Goal: Task Accomplishment & Management: Use online tool/utility

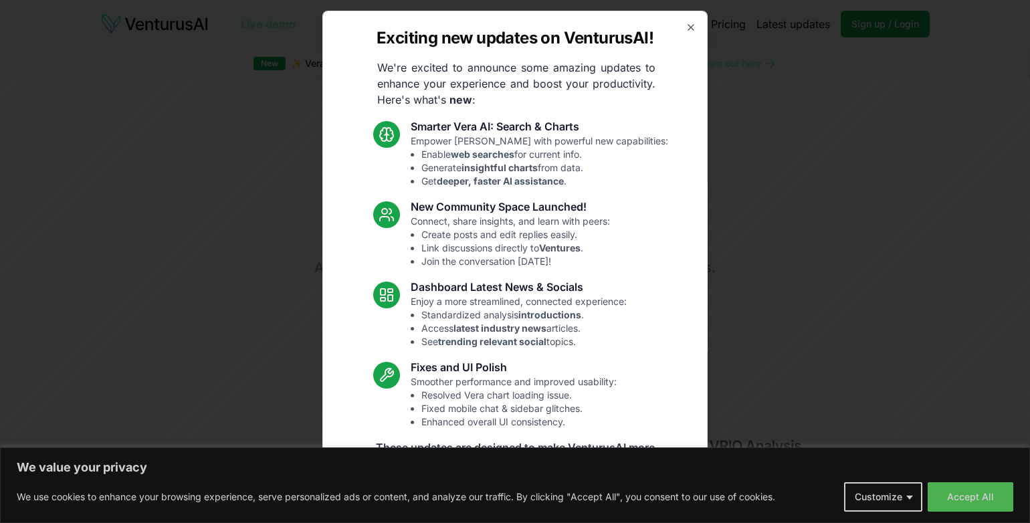
click at [683, 27] on div "Exciting new updates on VenturusAI! We're excited to announce some amazing upda…" at bounding box center [514, 261] width 385 height 501
click at [685, 29] on icon "button" at bounding box center [690, 27] width 11 height 11
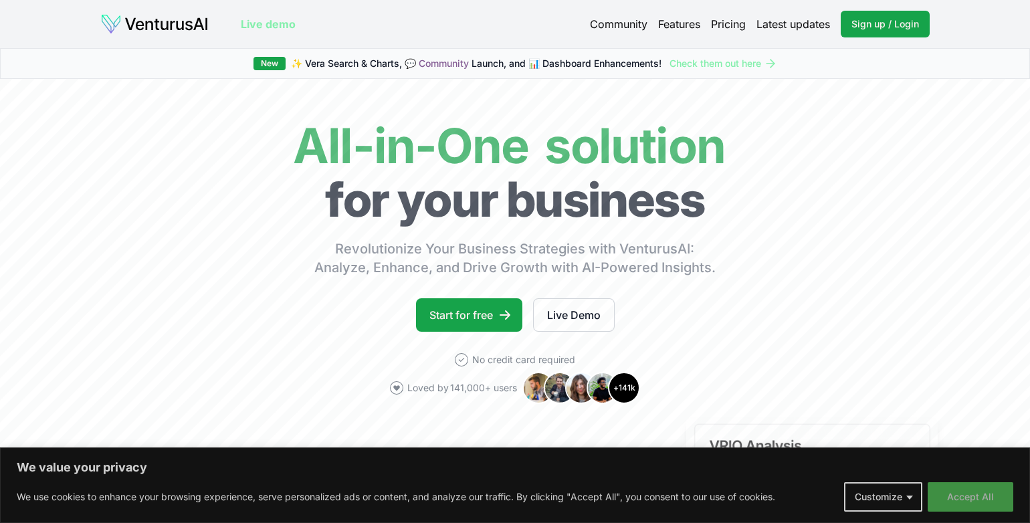
click at [969, 487] on button "Accept All" at bounding box center [970, 496] width 86 height 29
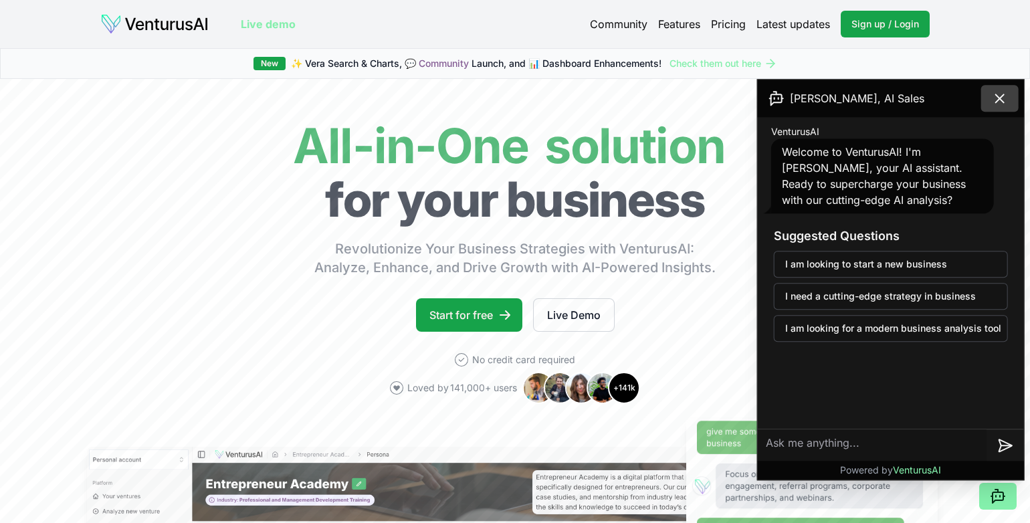
click at [1001, 91] on icon at bounding box center [1000, 98] width 16 height 16
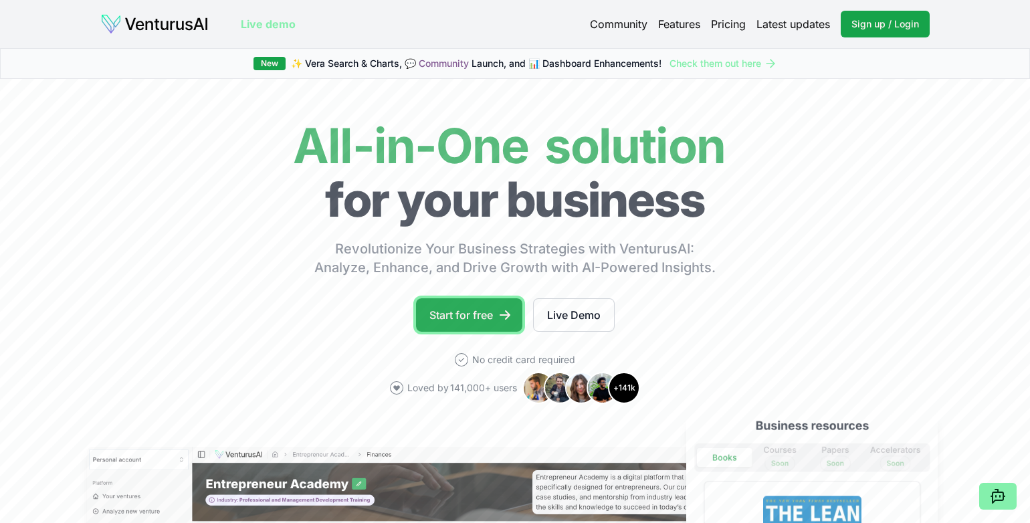
click at [461, 318] on link "Start for free" at bounding box center [469, 314] width 106 height 33
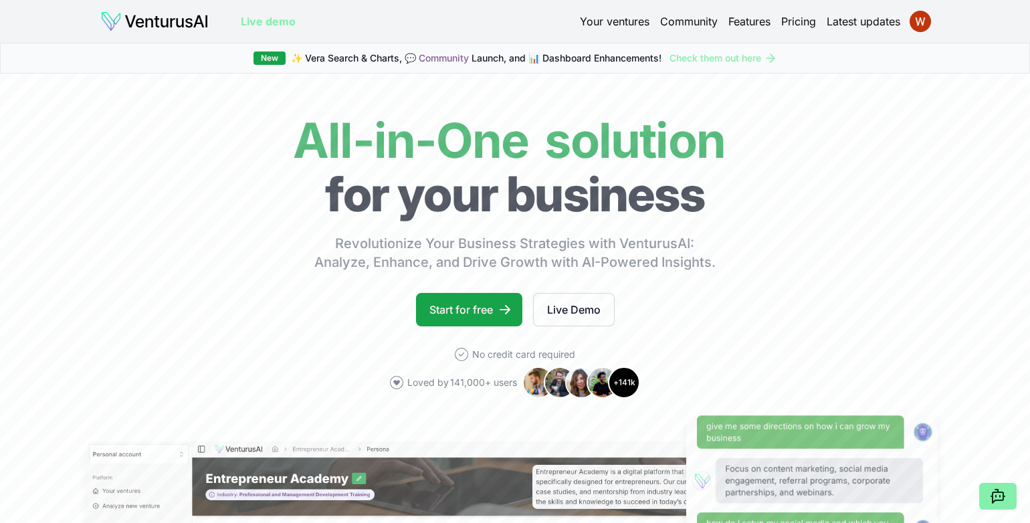
click at [596, 27] on link "Your ventures" at bounding box center [615, 21] width 70 height 16
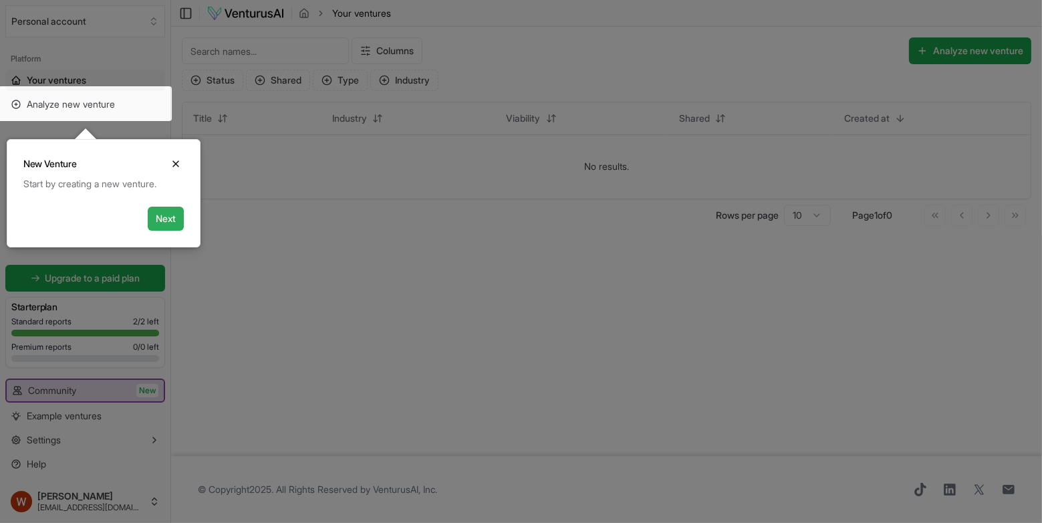
click at [160, 212] on button "Next" at bounding box center [166, 219] width 36 height 24
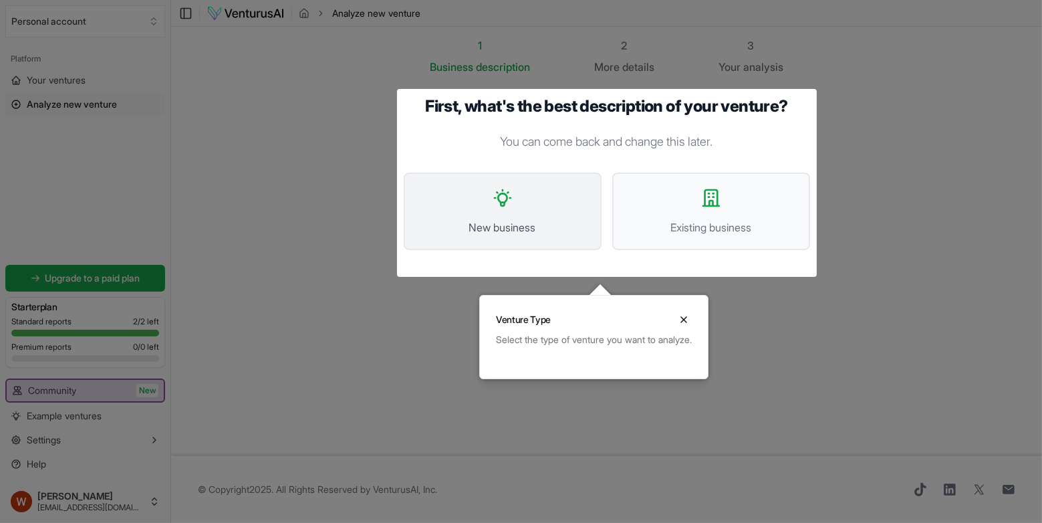
click at [504, 222] on span "New business" at bounding box center [503, 227] width 169 height 16
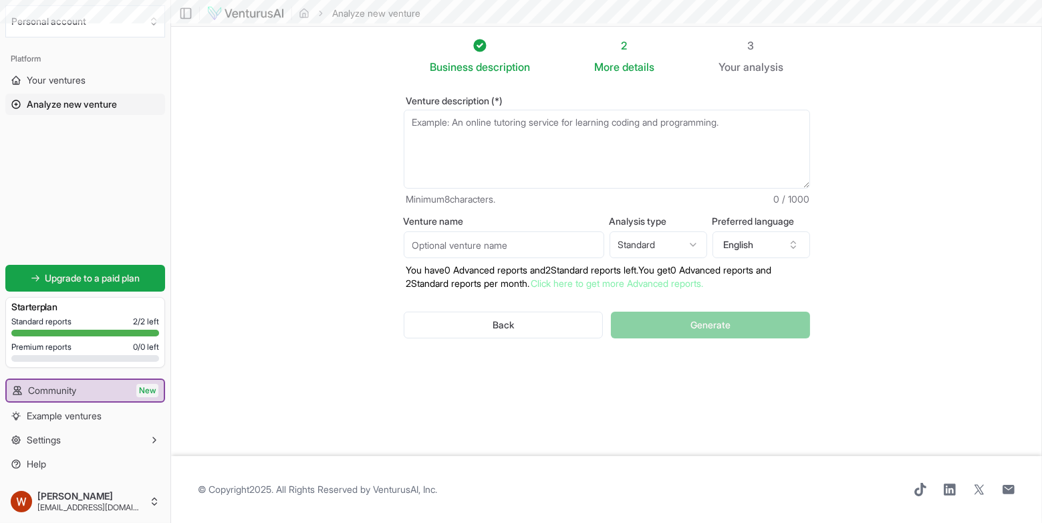
click at [504, 222] on label "Venture name" at bounding box center [504, 221] width 201 height 9
click at [504, 231] on input "Venture name" at bounding box center [504, 244] width 201 height 27
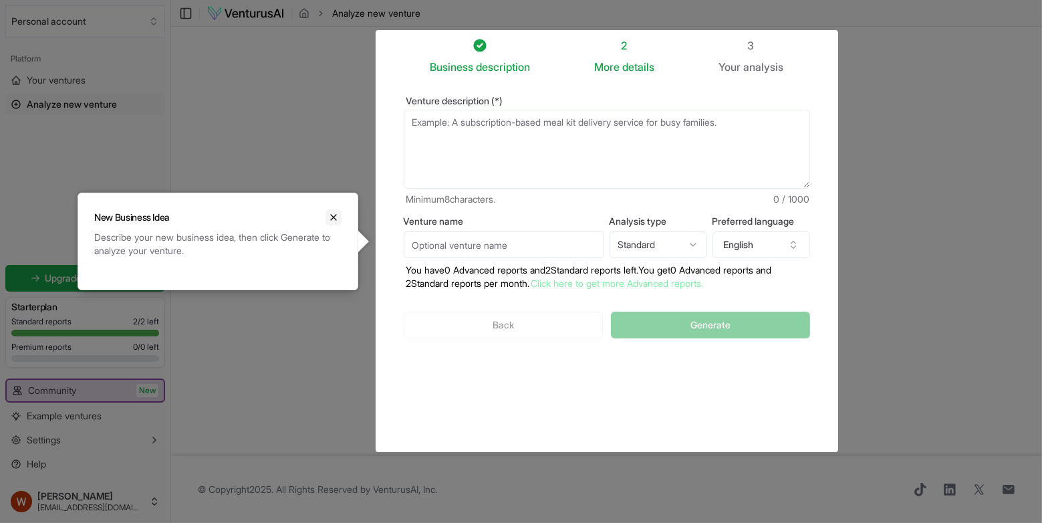
click at [330, 216] on icon "Close" at bounding box center [333, 217] width 11 height 11
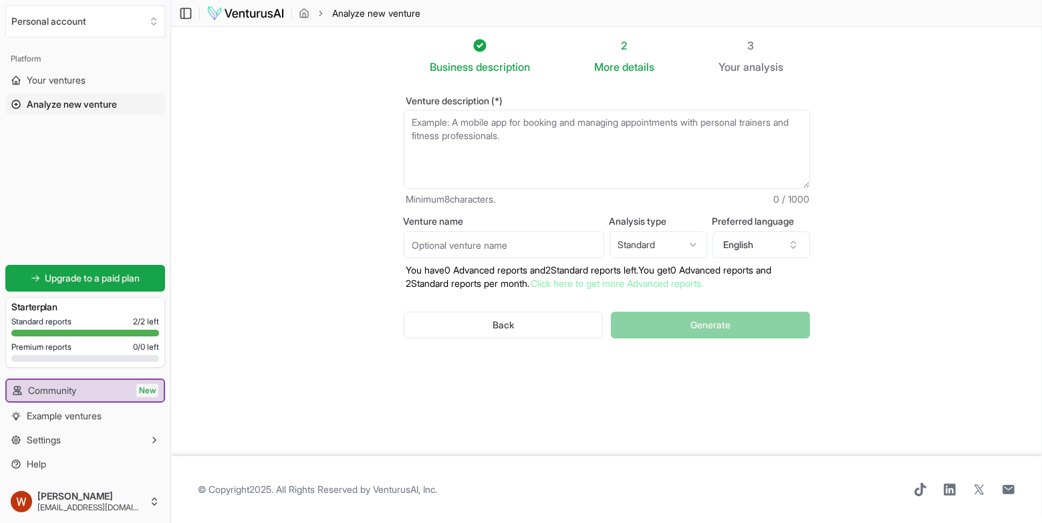
click at [94, 96] on link "Analyze new venture" at bounding box center [85, 104] width 160 height 21
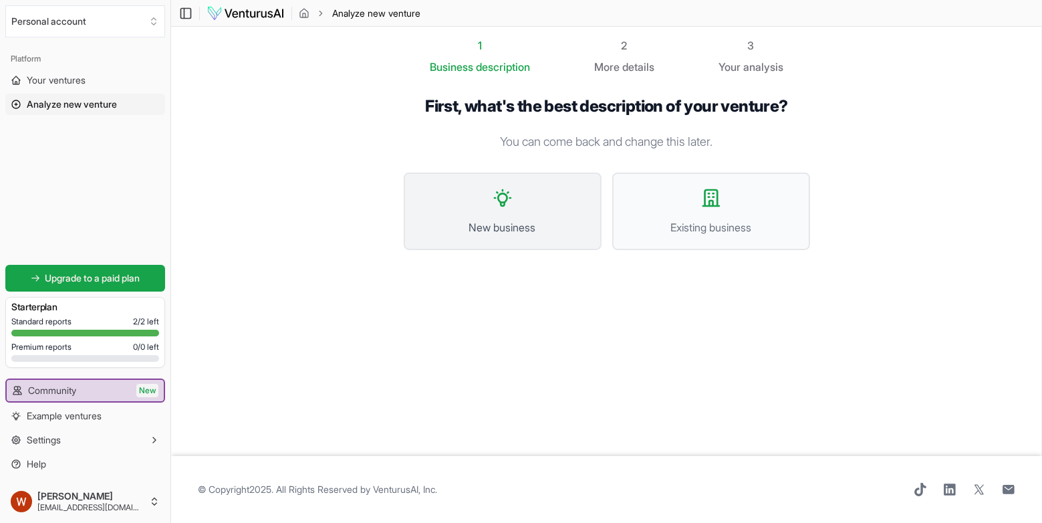
click at [465, 229] on span "New business" at bounding box center [503, 227] width 169 height 16
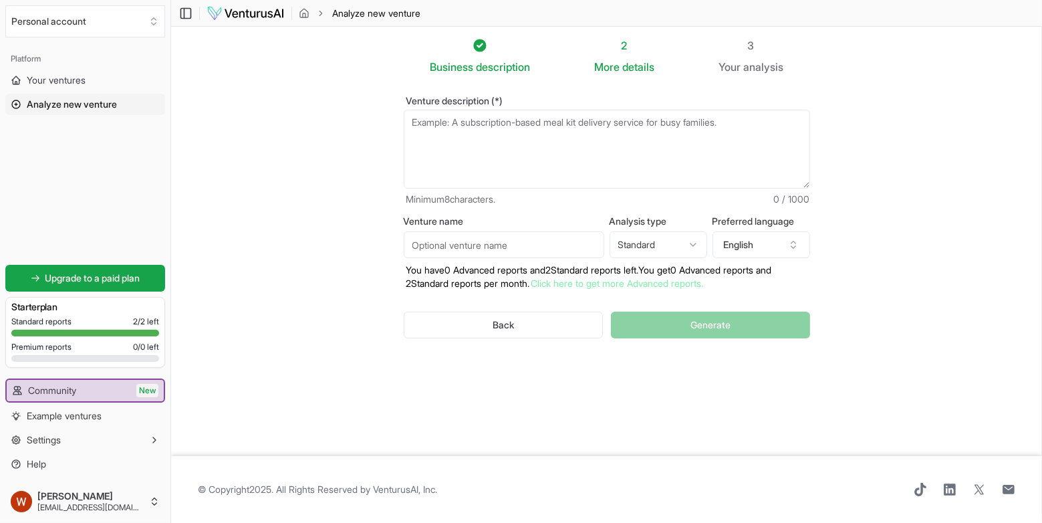
click at [553, 150] on textarea "Venture description (*)" at bounding box center [607, 149] width 407 height 79
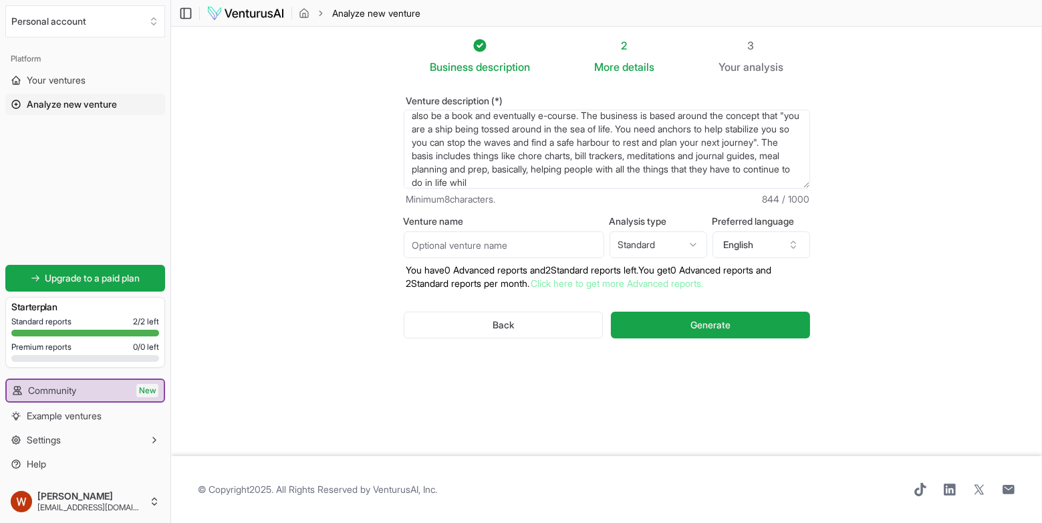
scroll to position [74, 0]
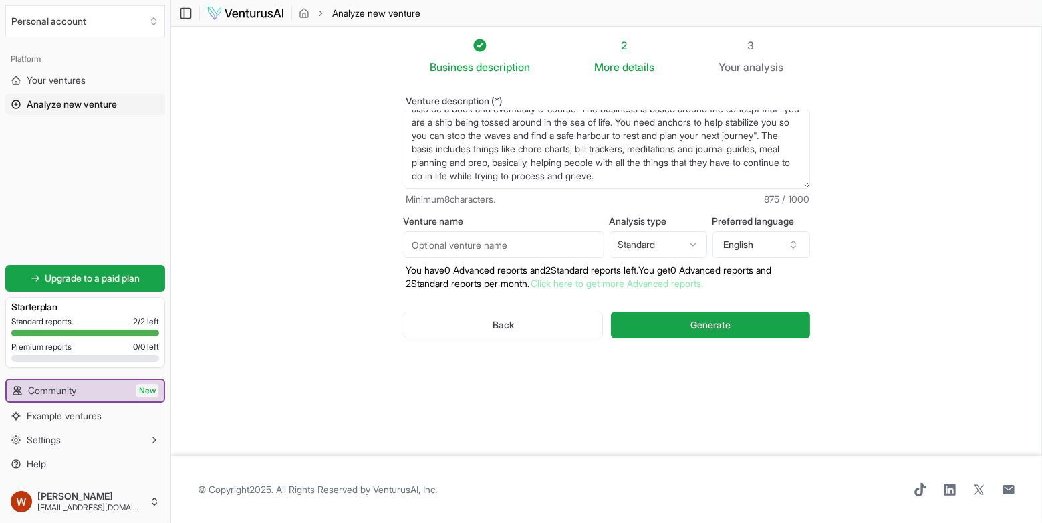
type textarea "A personal coaching/self-help company that specializes in giving people who hav…"
click at [485, 238] on input "Venture name" at bounding box center [504, 244] width 201 height 27
type input "The Anchor Method"
click at [643, 253] on html "We value your privacy We use cookies to enhance your browsing experience, serve…" at bounding box center [521, 261] width 1042 height 523
click at [851, 275] on html "We value your privacy We use cookies to enhance your browsing experience, serve…" at bounding box center [521, 261] width 1042 height 523
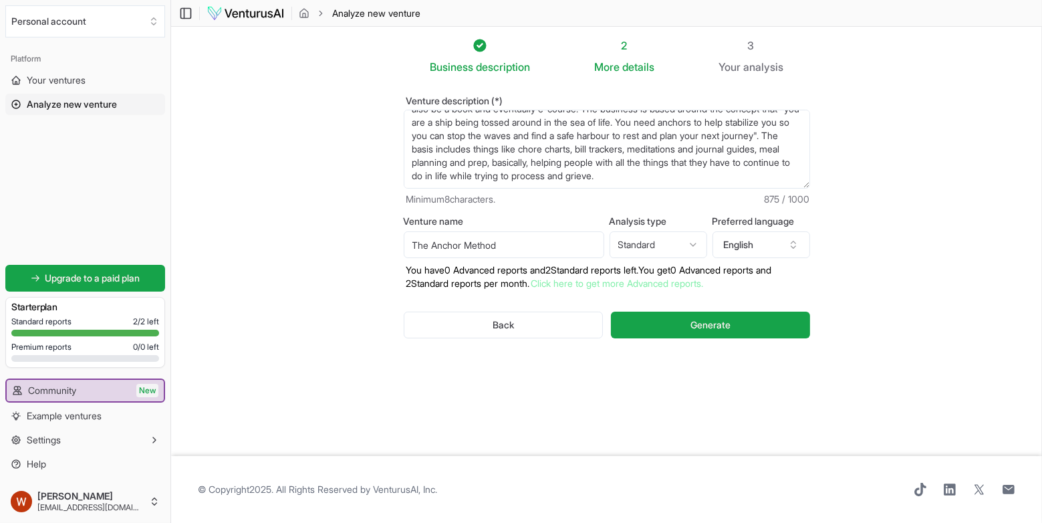
click at [689, 175] on textarea "A personal coaching/self-help company that specializes in giving people who hav…" at bounding box center [607, 149] width 407 height 79
click at [440, 142] on textarea "A personal coaching/self-help company that specializes in giving people who hav…" at bounding box center [607, 149] width 407 height 79
click at [584, 187] on textarea "A personal coaching/self-help company that specializes in giving people who hav…" at bounding box center [607, 149] width 407 height 79
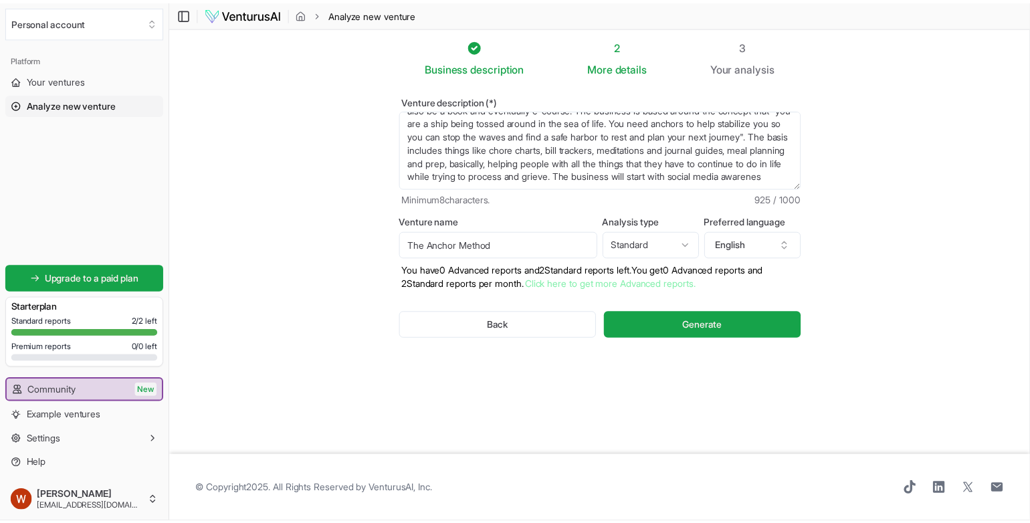
scroll to position [87, 0]
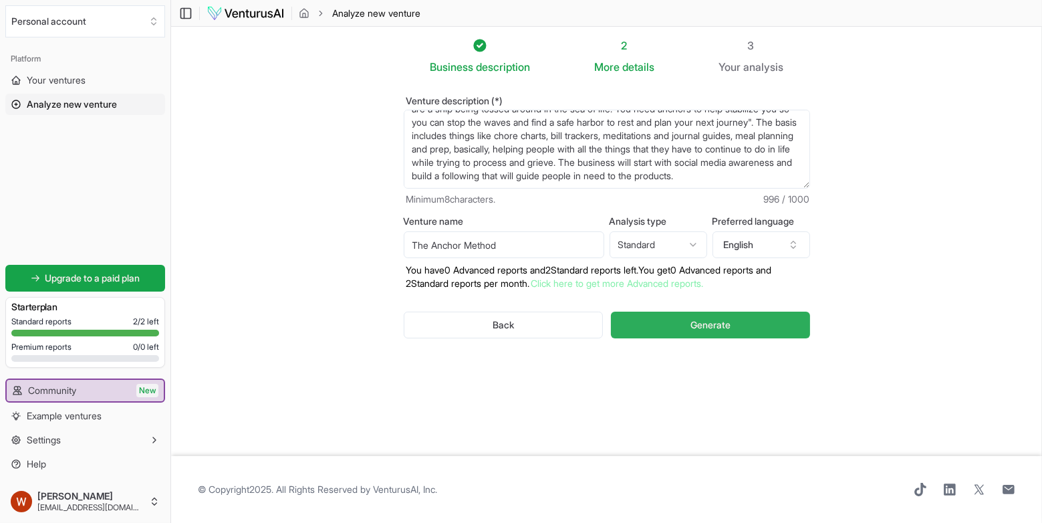
type textarea "A personal coaching/self-help company that specializes in giving people who hav…"
click at [653, 332] on button "Generate" at bounding box center [710, 325] width 199 height 27
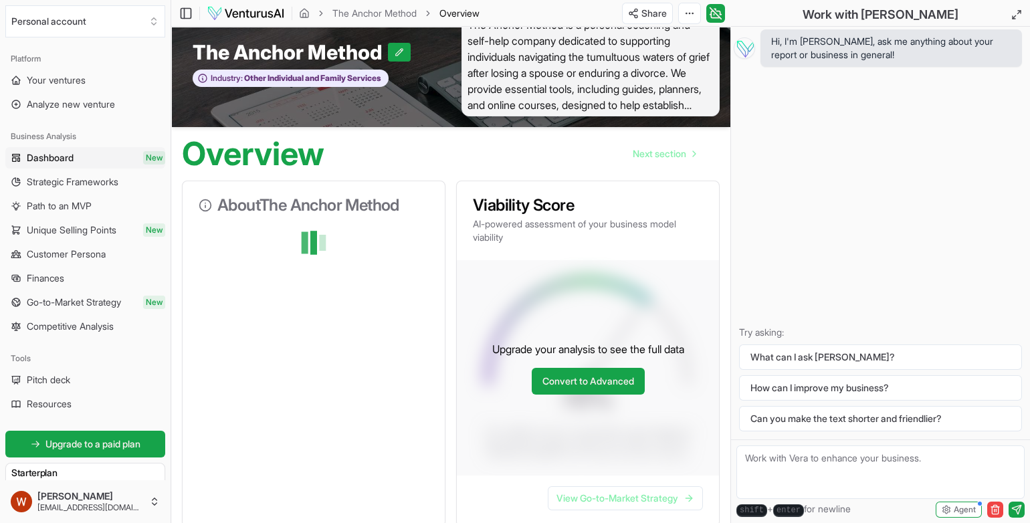
scroll to position [17, 0]
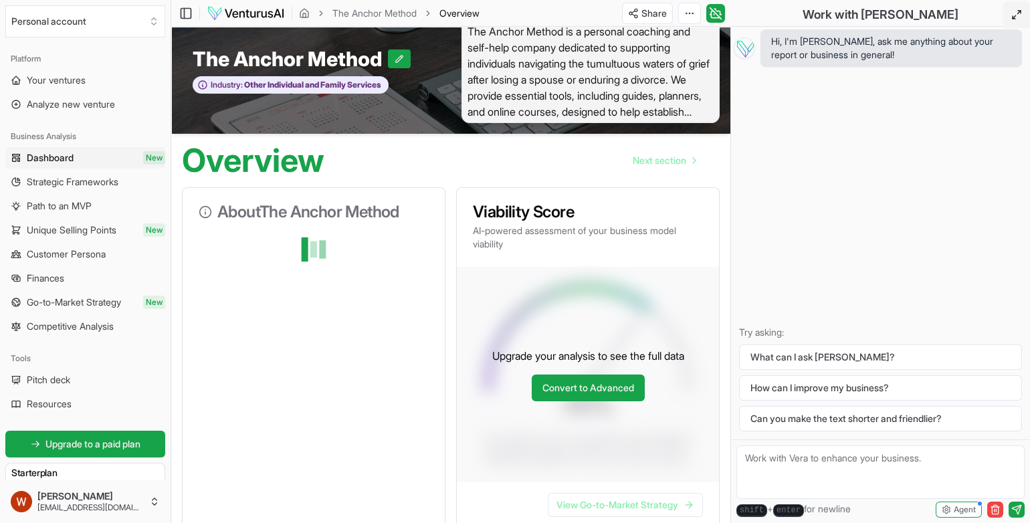
click at [1015, 15] on icon at bounding box center [1016, 14] width 11 height 11
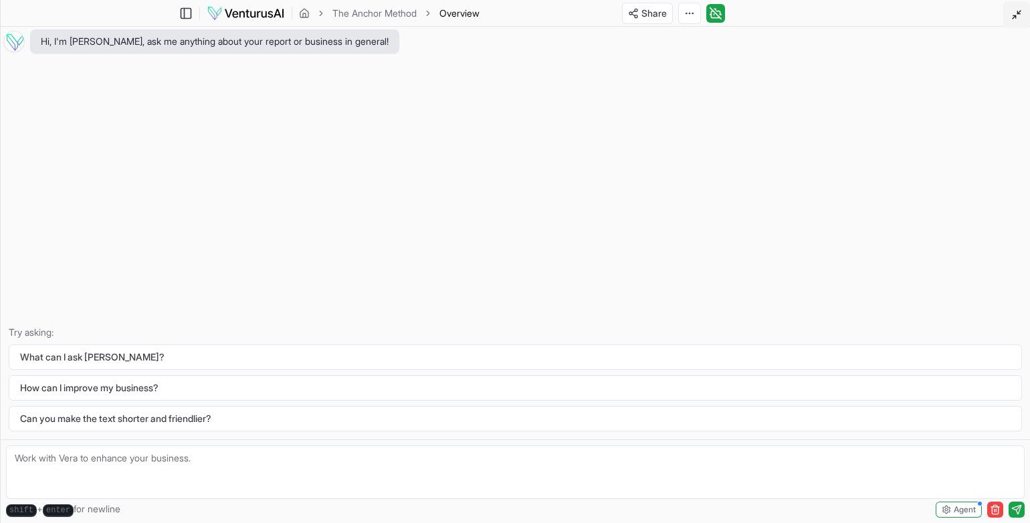
click at [1011, 13] on icon at bounding box center [1016, 14] width 11 height 11
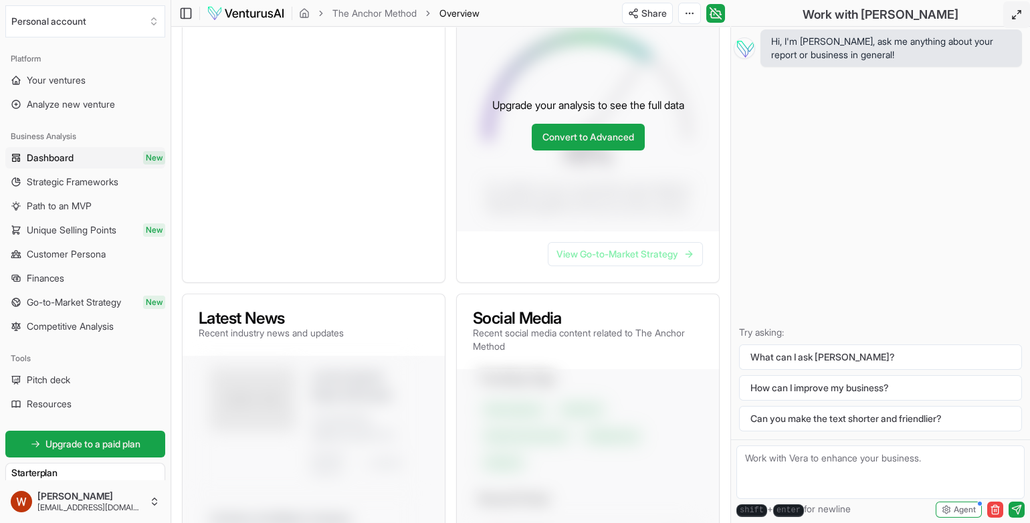
scroll to position [194, 0]
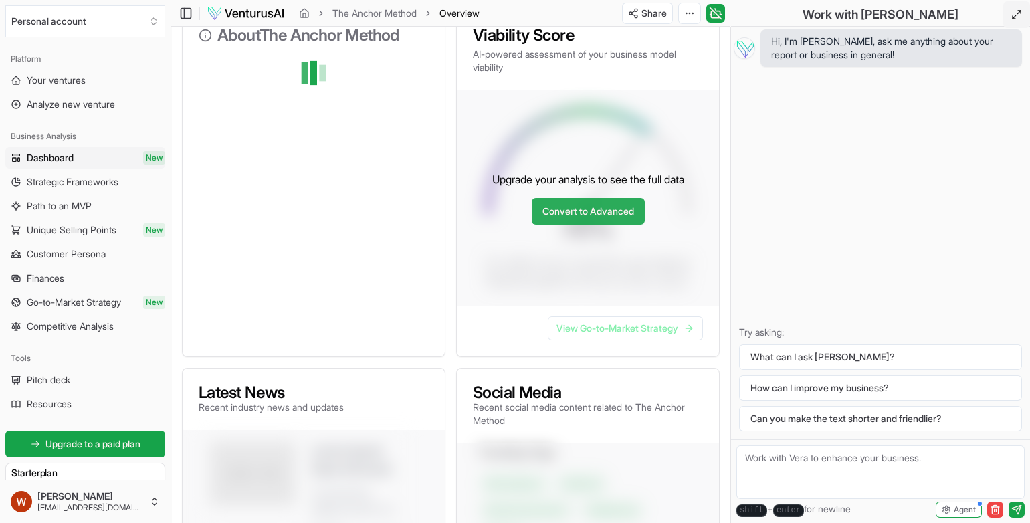
click at [573, 216] on link "Convert to Advanced" at bounding box center [588, 211] width 113 height 27
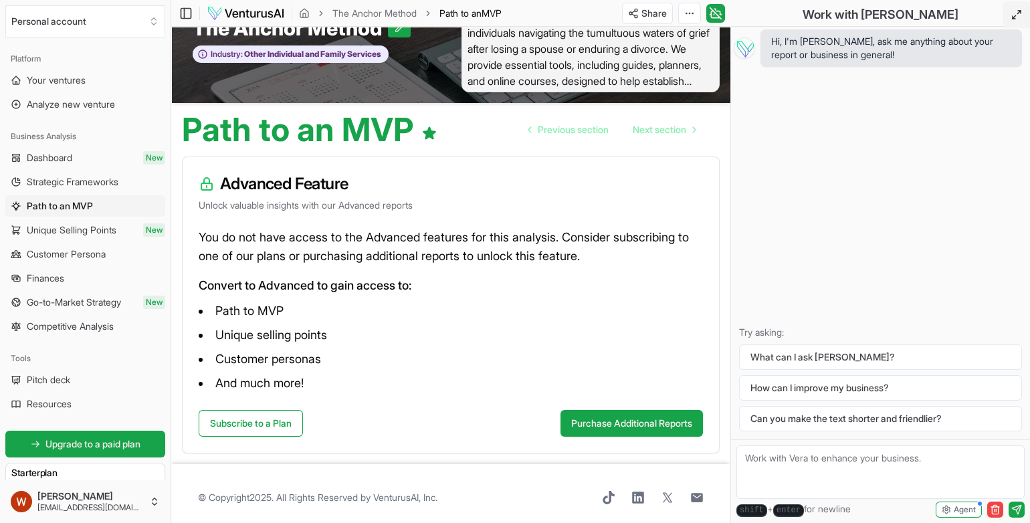
scroll to position [55, 0]
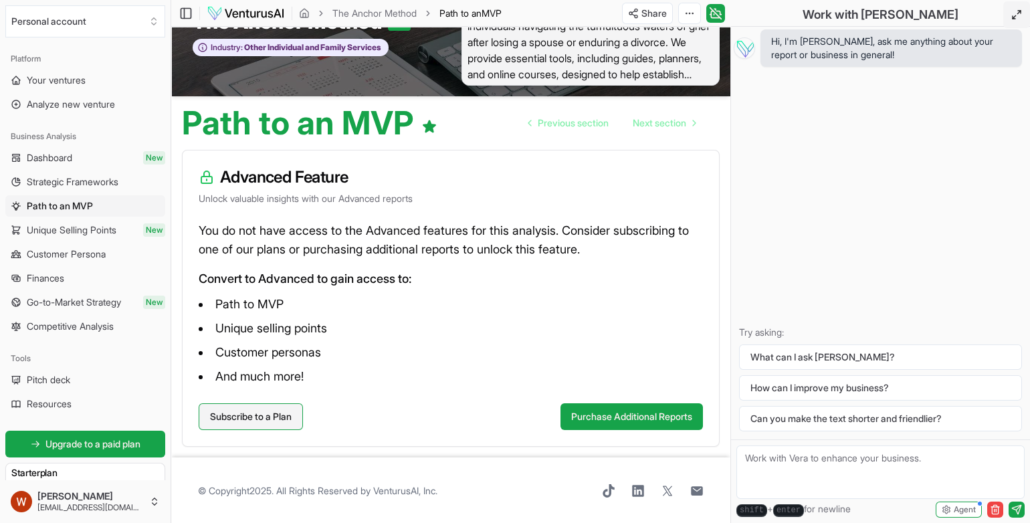
click at [262, 419] on link "Subscribe to a Plan" at bounding box center [251, 416] width 104 height 27
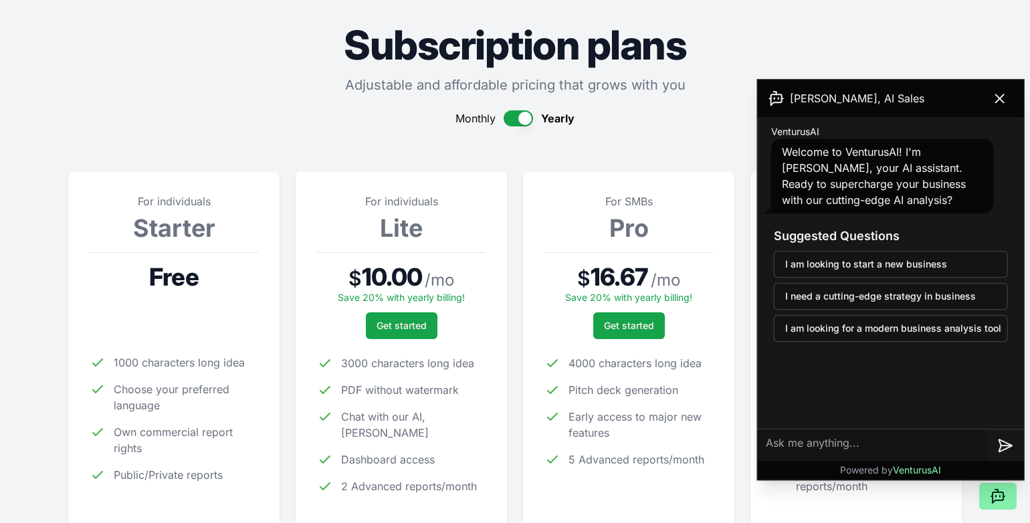
scroll to position [31, 0]
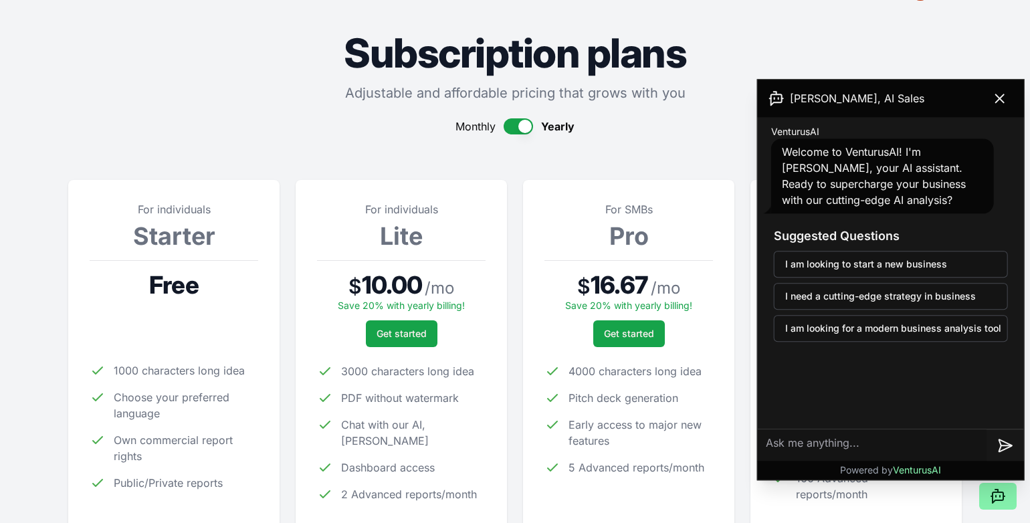
click at [513, 128] on button "button" at bounding box center [517, 126] width 29 height 16
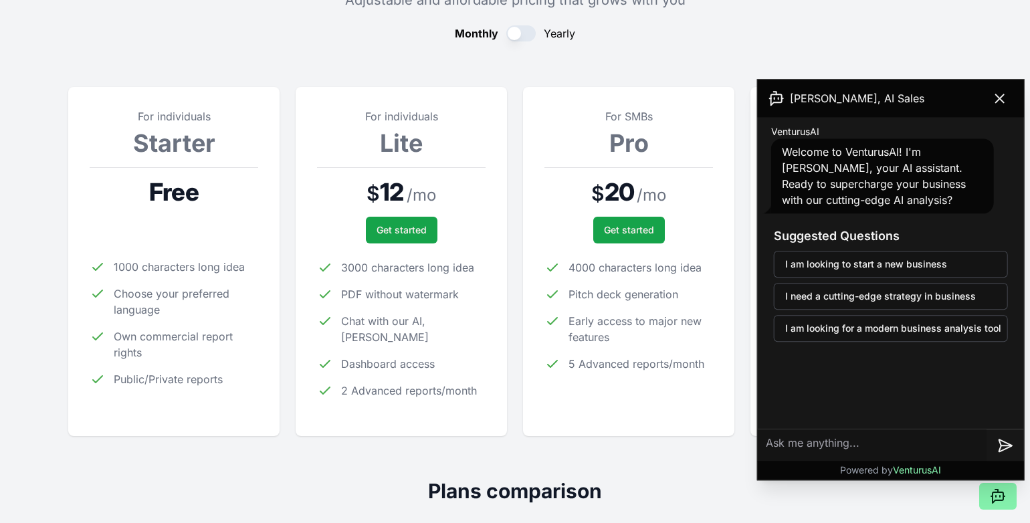
scroll to position [127, 0]
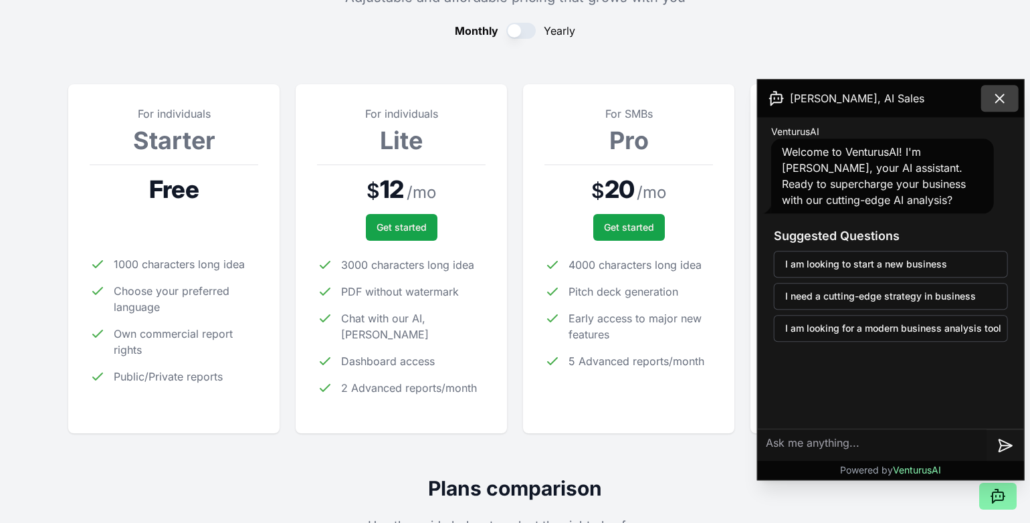
click at [1000, 103] on icon at bounding box center [1000, 98] width 16 height 16
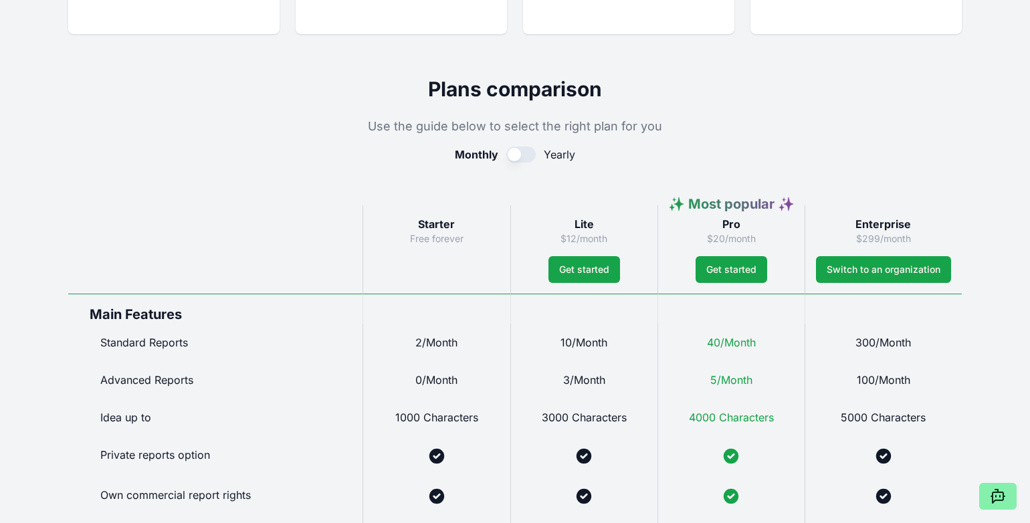
scroll to position [0, 0]
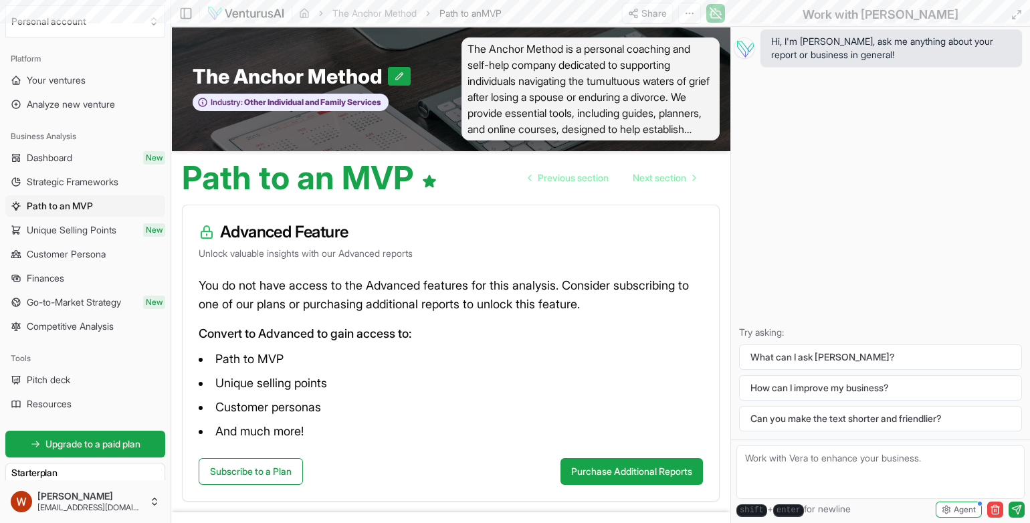
scroll to position [55, 0]
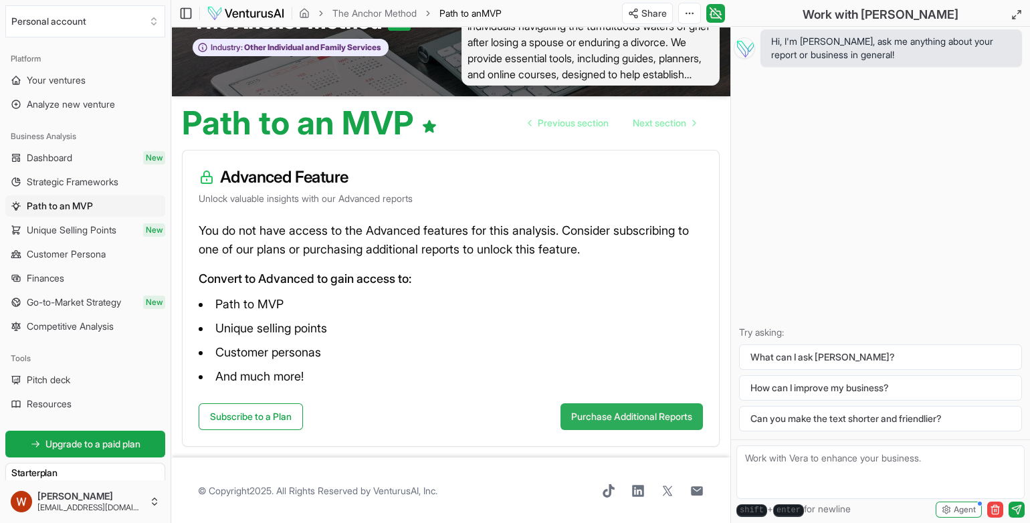
click at [583, 410] on button "Purchase Additional Reports" at bounding box center [631, 416] width 142 height 27
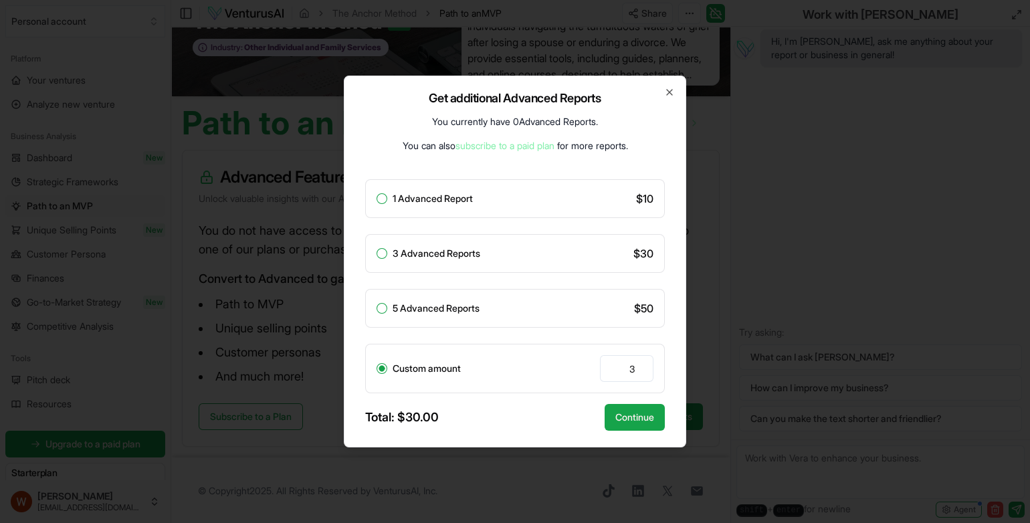
click at [379, 201] on button "1 Advanced Report" at bounding box center [381, 198] width 11 height 11
radio input "true"
click at [625, 419] on button "Continue" at bounding box center [634, 417] width 60 height 27
click at [610, 415] on button "Continue" at bounding box center [634, 417] width 60 height 27
click at [631, 113] on div "Get additional Advanced Reports You currently have 0 Advanced Reports . You can…" at bounding box center [515, 262] width 342 height 372
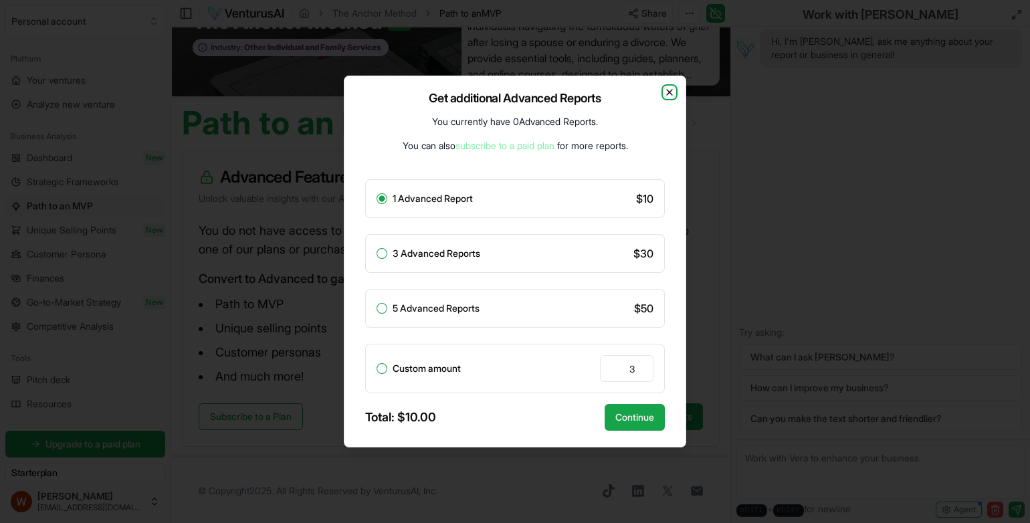
click at [673, 88] on icon "button" at bounding box center [669, 92] width 11 height 11
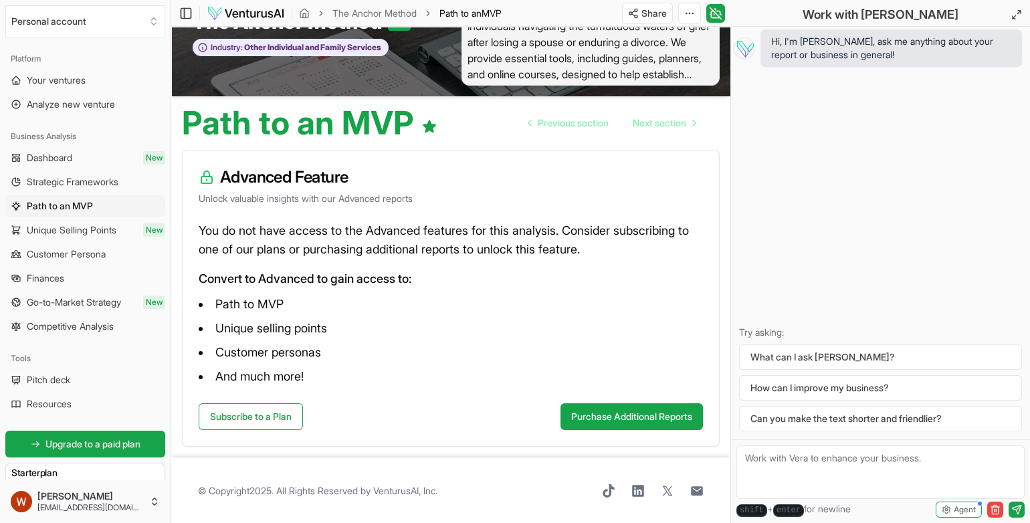
scroll to position [0, 0]
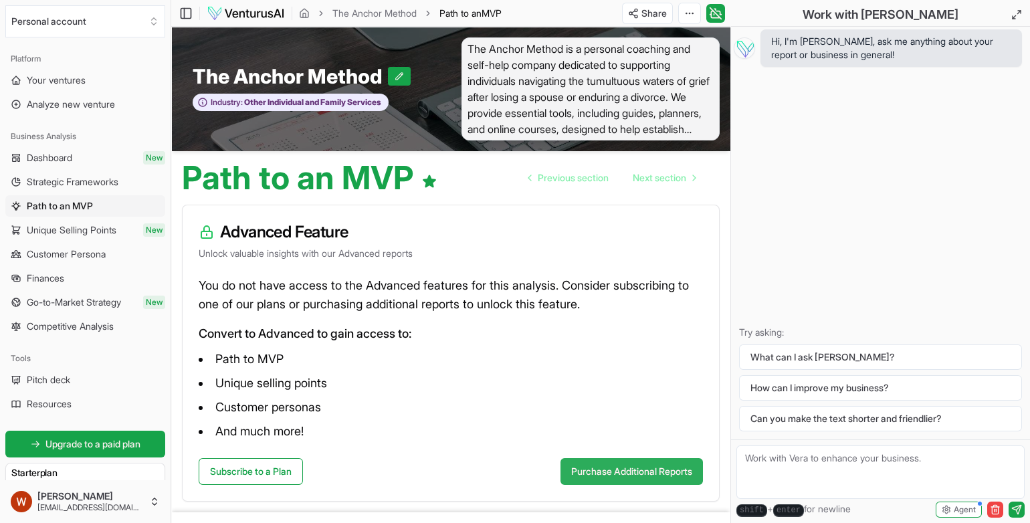
click at [629, 470] on button "Purchase Additional Reports" at bounding box center [631, 471] width 142 height 27
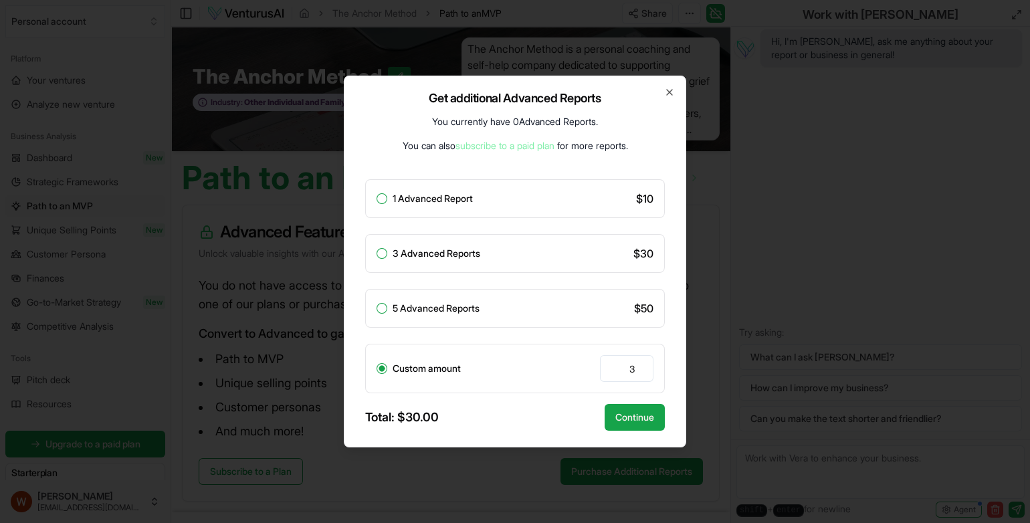
click at [462, 206] on div "1 Advanced Report $ 10" at bounding box center [515, 198] width 300 height 39
click at [446, 198] on label "1 Advanced Report" at bounding box center [433, 198] width 80 height 9
click at [387, 198] on button "1 Advanced Report" at bounding box center [381, 198] width 11 height 11
radio input "true"
click at [631, 419] on button "Continue" at bounding box center [634, 417] width 60 height 27
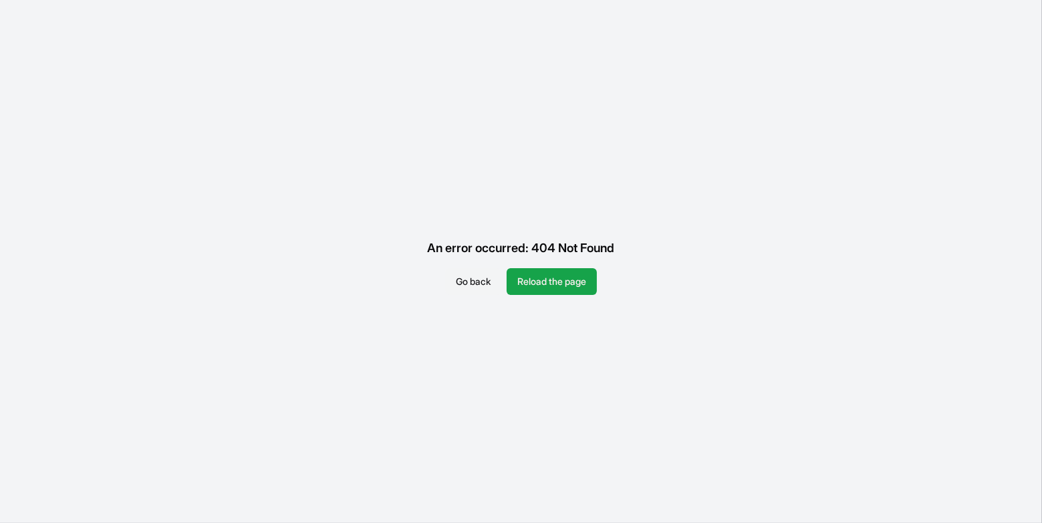
click at [465, 286] on button "Go back" at bounding box center [473, 281] width 56 height 27
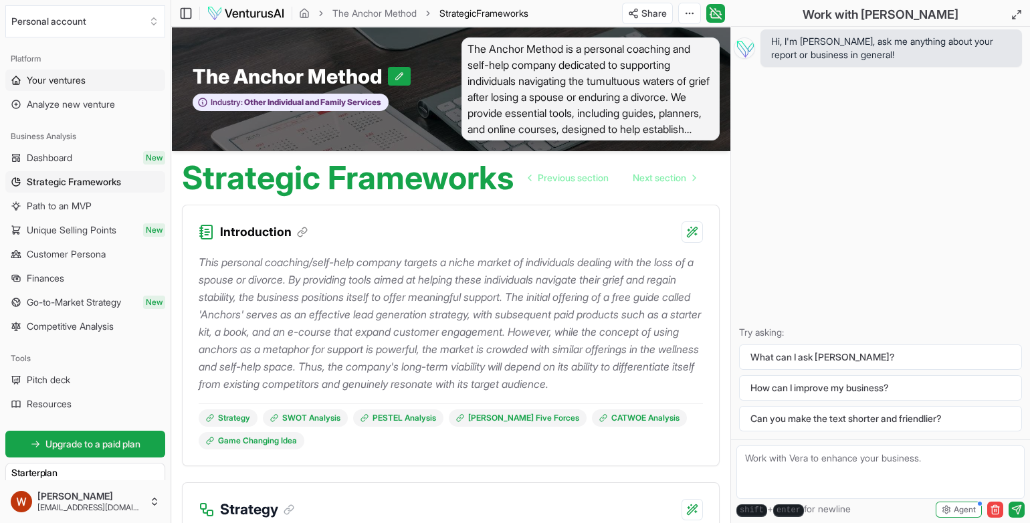
click at [49, 83] on span "Your ventures" at bounding box center [56, 80] width 59 height 13
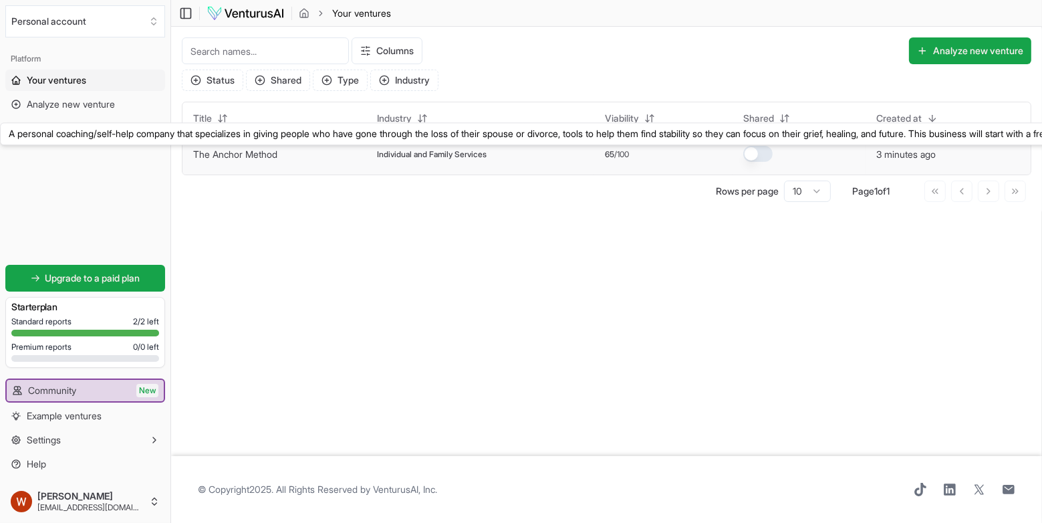
click at [236, 150] on link "The Anchor Method" at bounding box center [235, 153] width 84 height 11
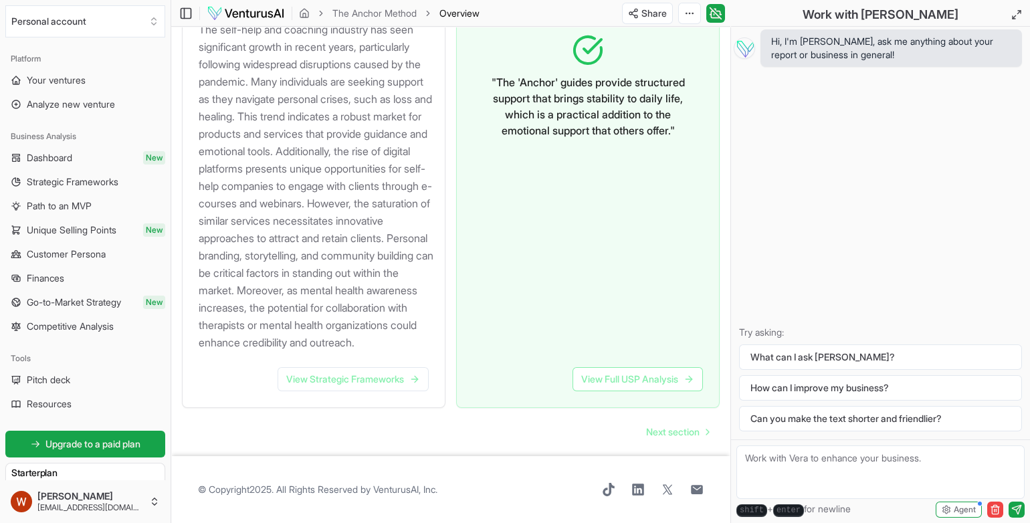
scroll to position [1567, 0]
click at [673, 428] on span "Next section" at bounding box center [672, 431] width 53 height 13
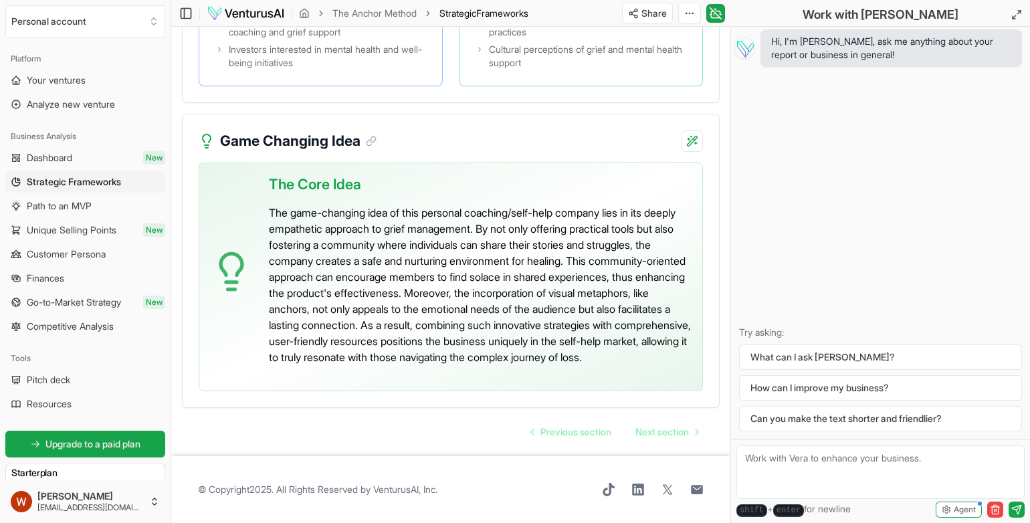
scroll to position [3428, 0]
click at [671, 439] on span "Next section" at bounding box center [661, 431] width 53 height 13
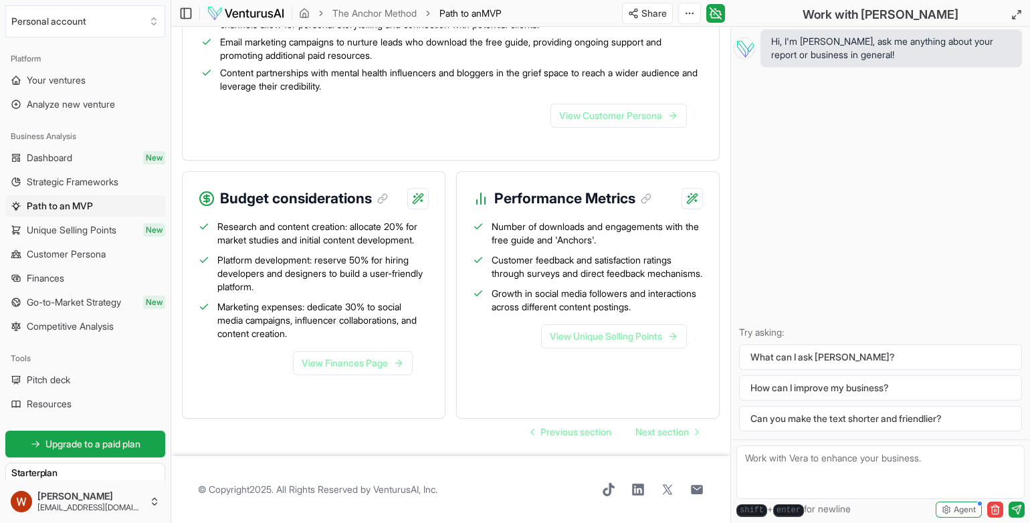
scroll to position [1571, 0]
click at [657, 430] on span "Next section" at bounding box center [661, 431] width 53 height 13
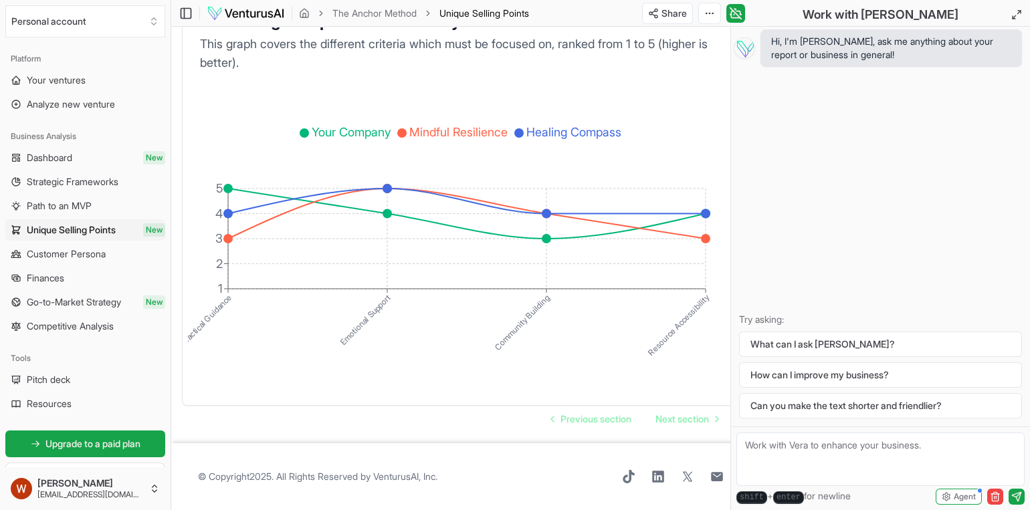
scroll to position [2537, 0]
click at [673, 421] on span "Next section" at bounding box center [681, 419] width 53 height 13
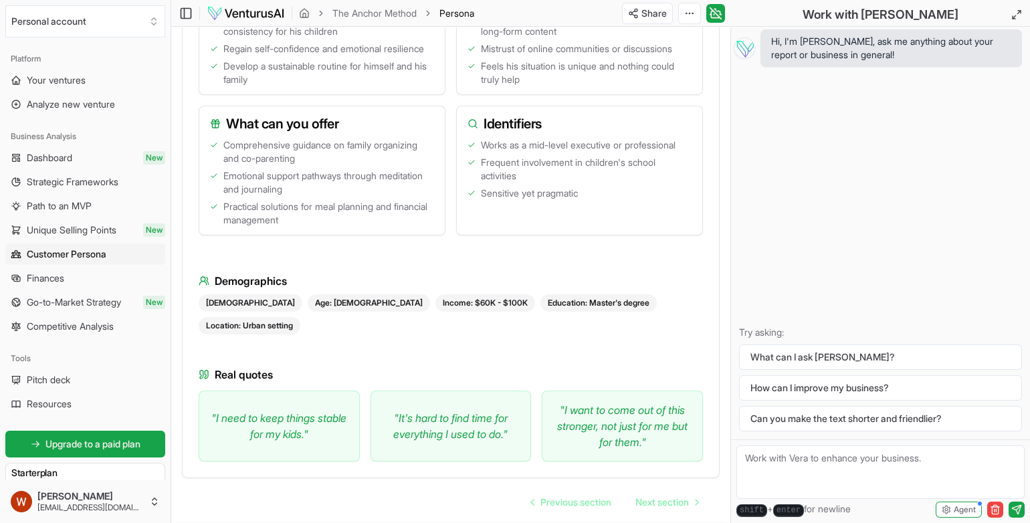
scroll to position [1431, 0]
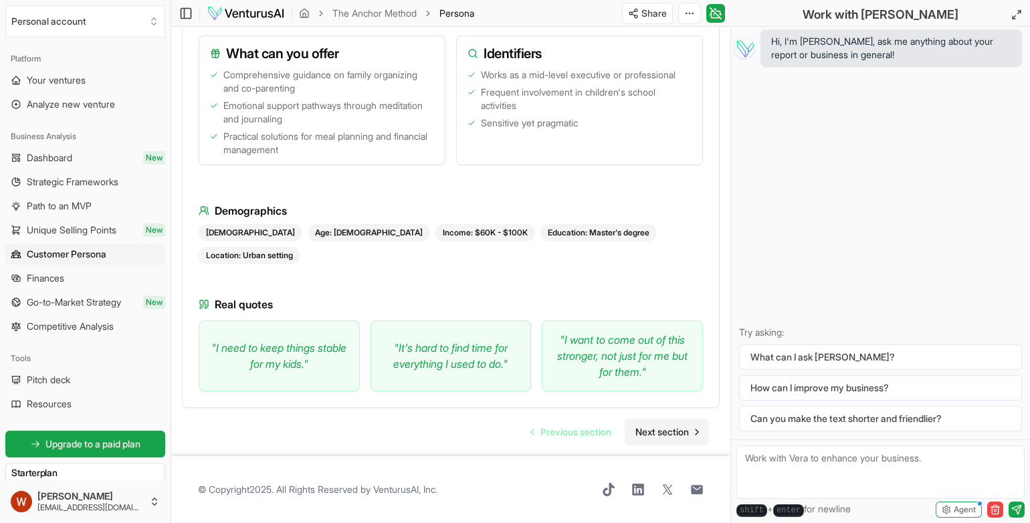
click at [645, 427] on span "Next section" at bounding box center [661, 431] width 53 height 13
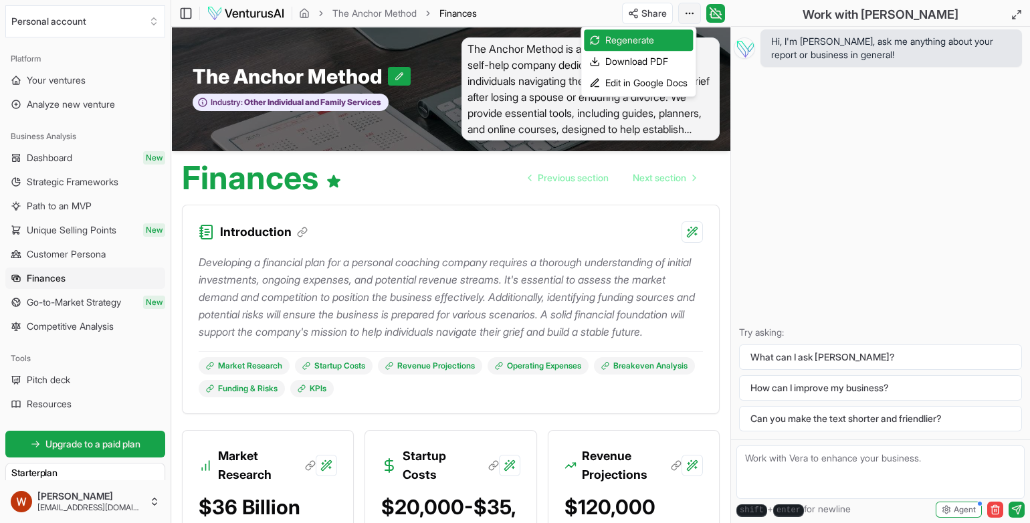
click at [685, 19] on html "Personal account Platform Your ventures Analyze new venture Business Analysis D…" at bounding box center [515, 261] width 1030 height 523
click at [612, 58] on div "Download PDF" at bounding box center [638, 61] width 109 height 21
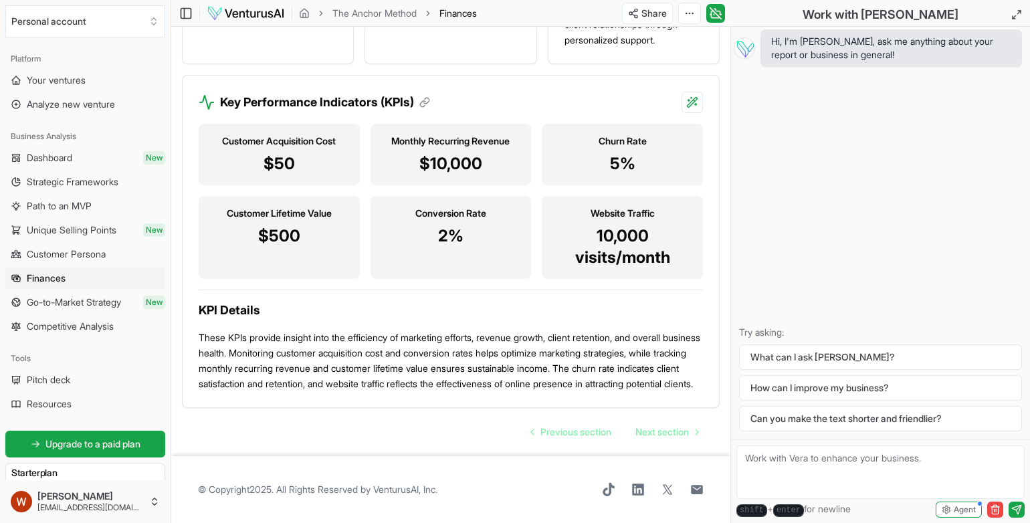
scroll to position [1691, 0]
click at [661, 429] on span "Next section" at bounding box center [661, 431] width 53 height 13
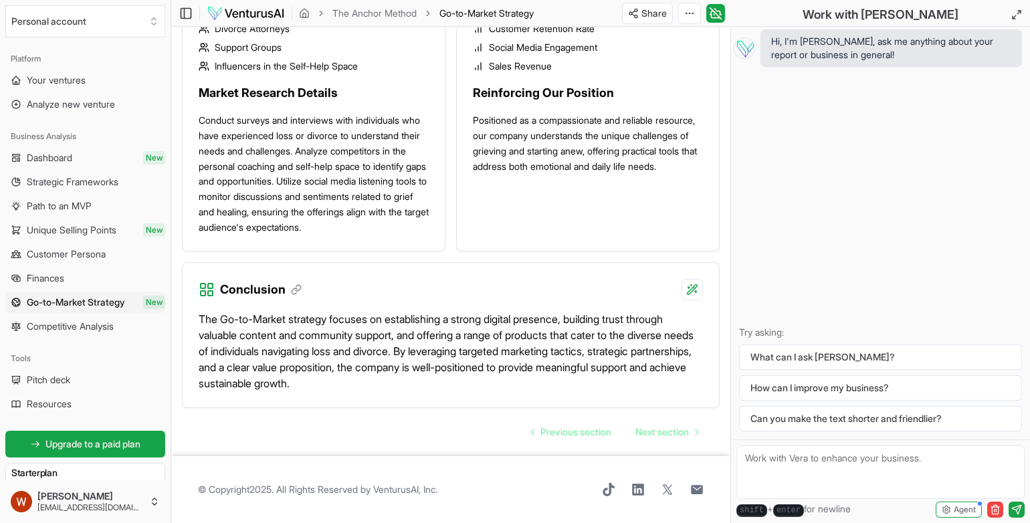
scroll to position [2024, 0]
click at [652, 428] on span "Next section" at bounding box center [661, 431] width 53 height 13
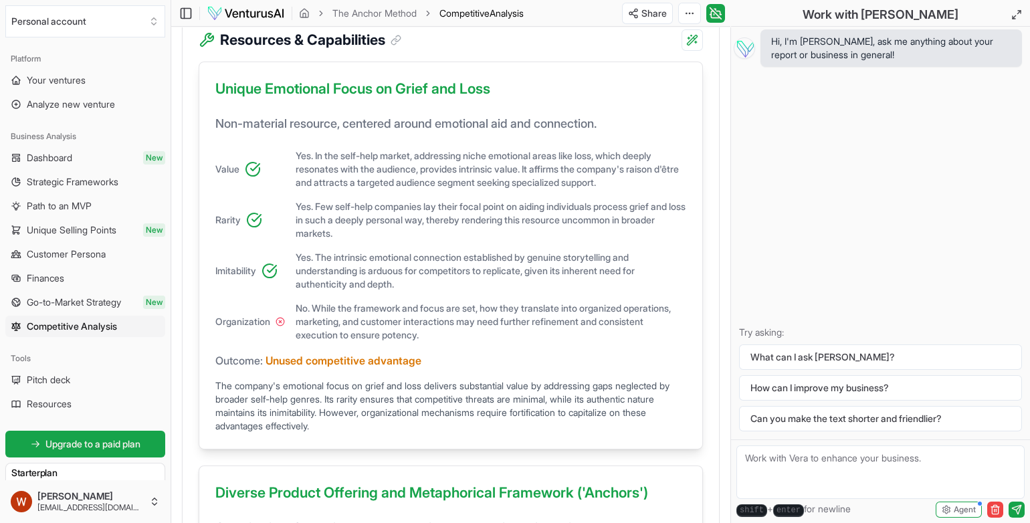
scroll to position [393, 0]
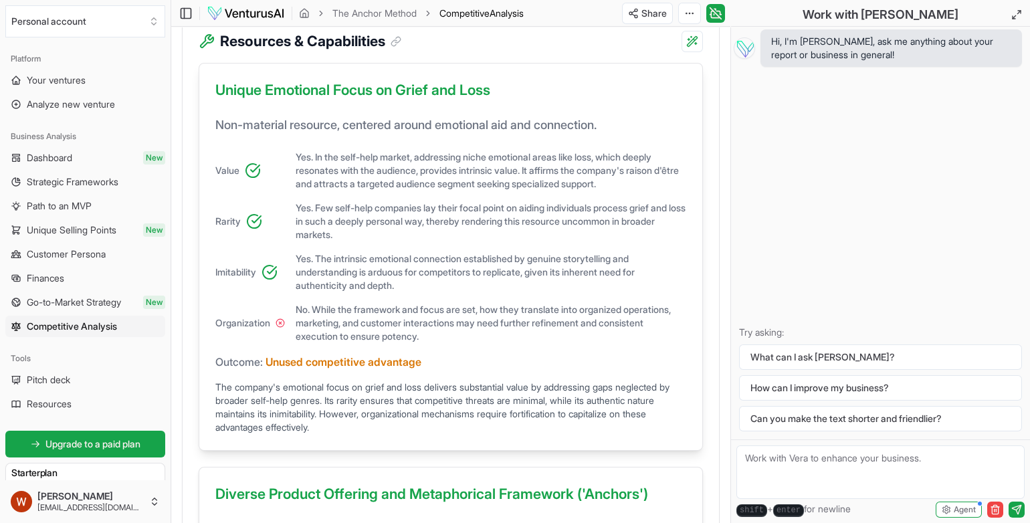
drag, startPoint x: 592, startPoint y: 378, endPoint x: 450, endPoint y: 435, distance: 152.7
click at [450, 435] on div "Unique Emotional Focus on Grief and Loss Non-material resource, centered around…" at bounding box center [451, 257] width 504 height 388
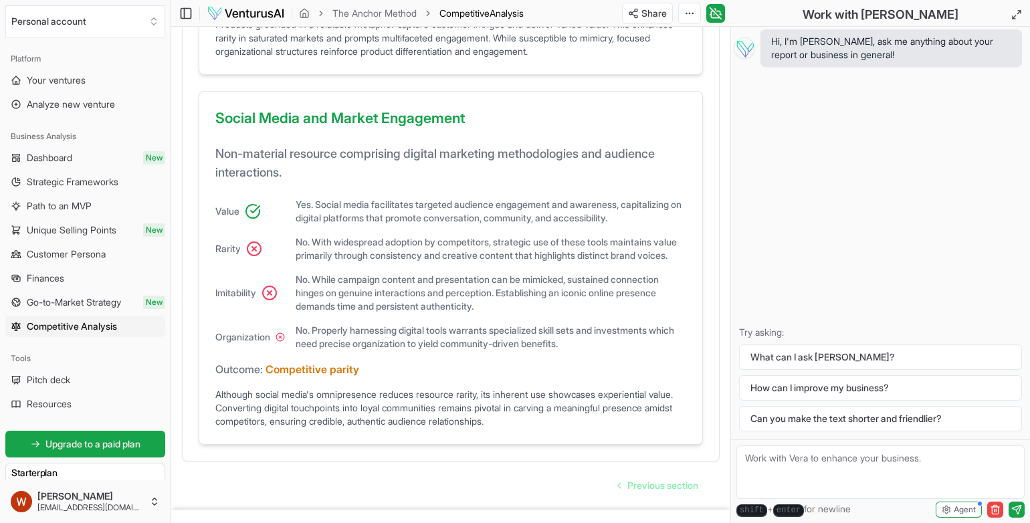
scroll to position [1256, 0]
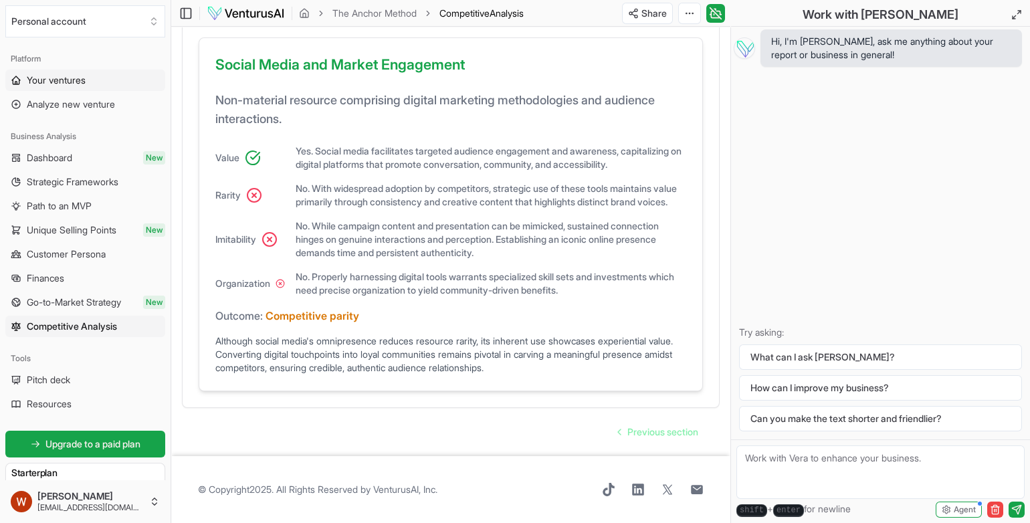
click at [43, 82] on span "Your ventures" at bounding box center [56, 80] width 59 height 13
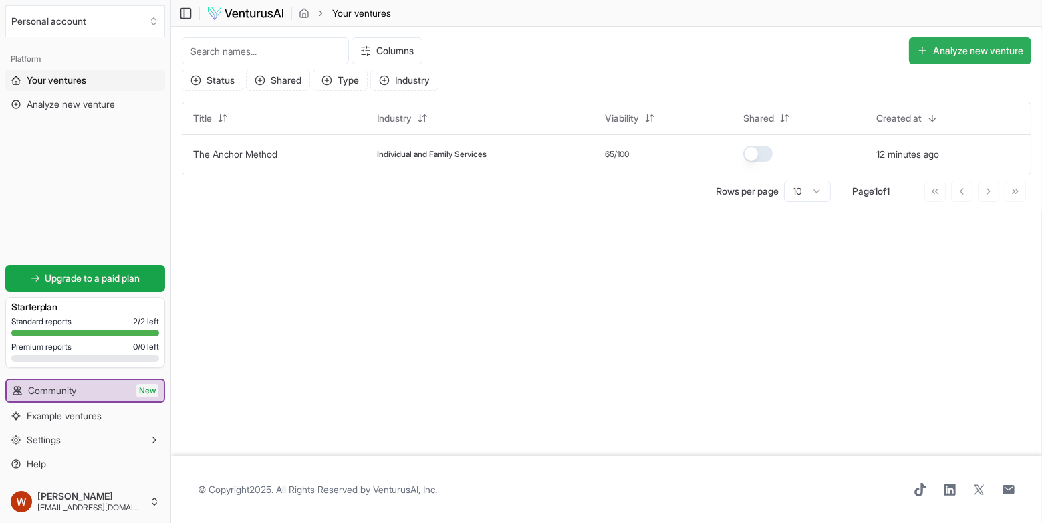
click at [973, 49] on button "Analyze new venture" at bounding box center [970, 50] width 122 height 27
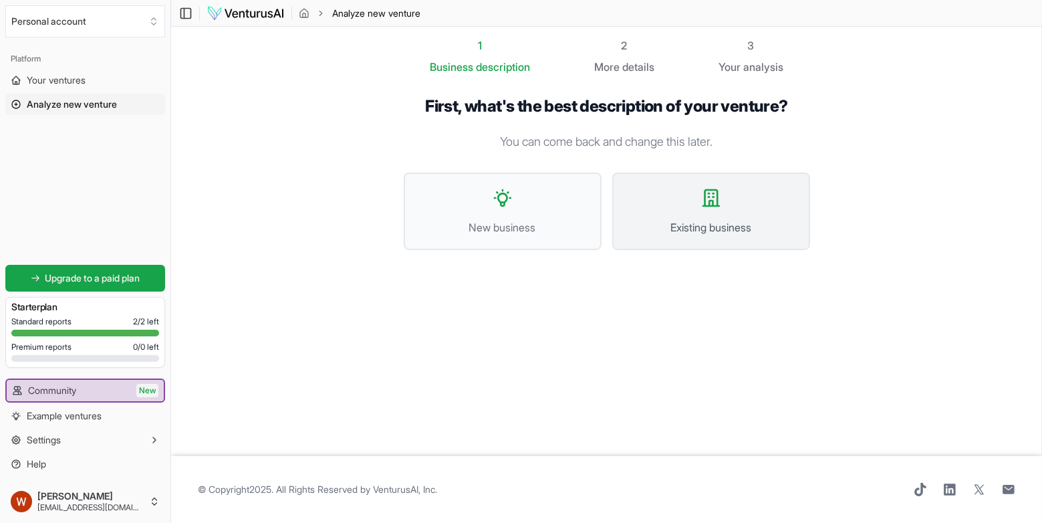
click at [689, 187] on button "Existing business" at bounding box center [711, 212] width 198 height 78
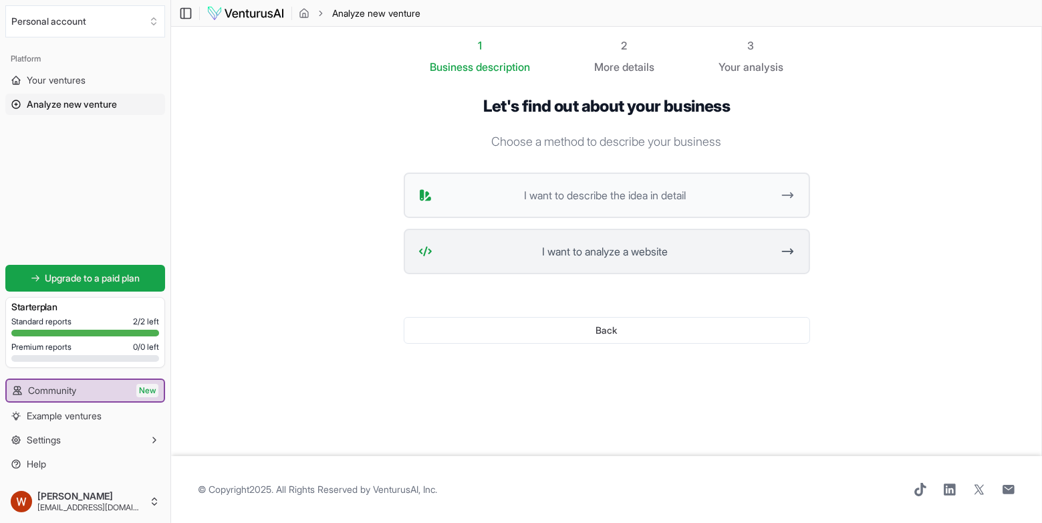
click at [592, 249] on span "I want to analyze a website" at bounding box center [605, 251] width 335 height 16
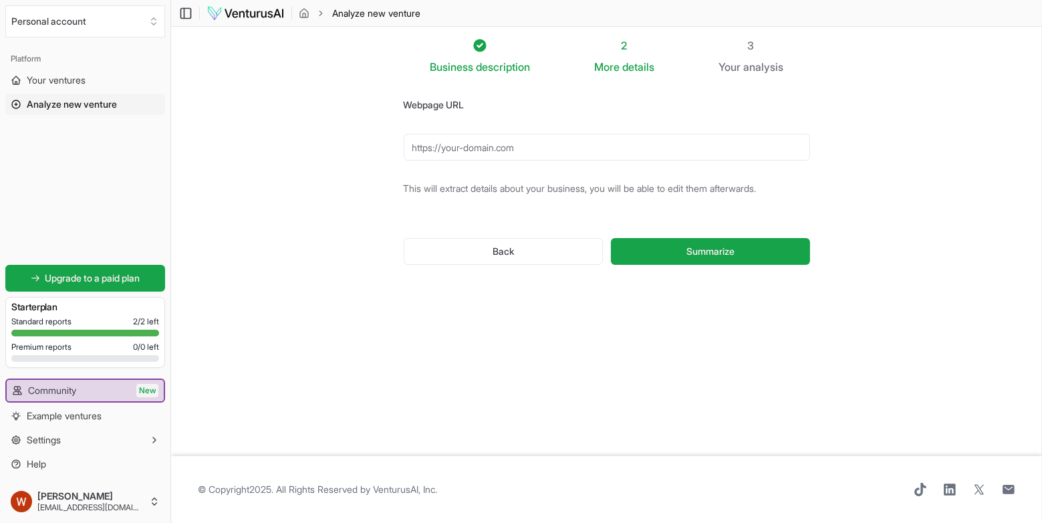
click at [481, 150] on input "Webpage URL" at bounding box center [607, 147] width 407 height 27
type input "https://waterbearphotography.com/academy"
click at [681, 239] on button "Summarize" at bounding box center [710, 251] width 199 height 27
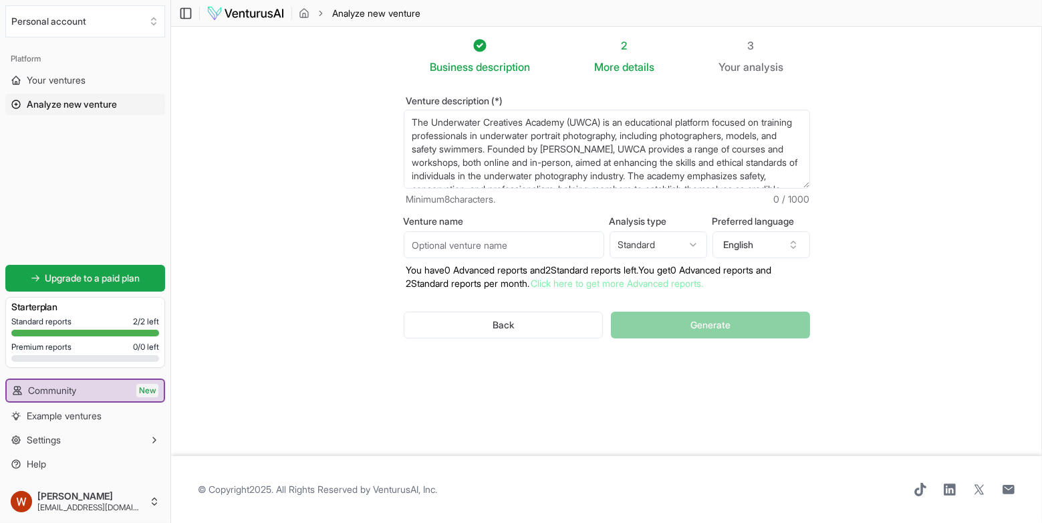
click at [467, 249] on input "Venture name" at bounding box center [504, 244] width 201 height 27
type input "Underwater Creatives Academy"
click at [703, 362] on div "Venture description (*) Minimum 8 characters. 0 / 1000 Venture name Underwater …" at bounding box center [606, 228] width 449 height 306
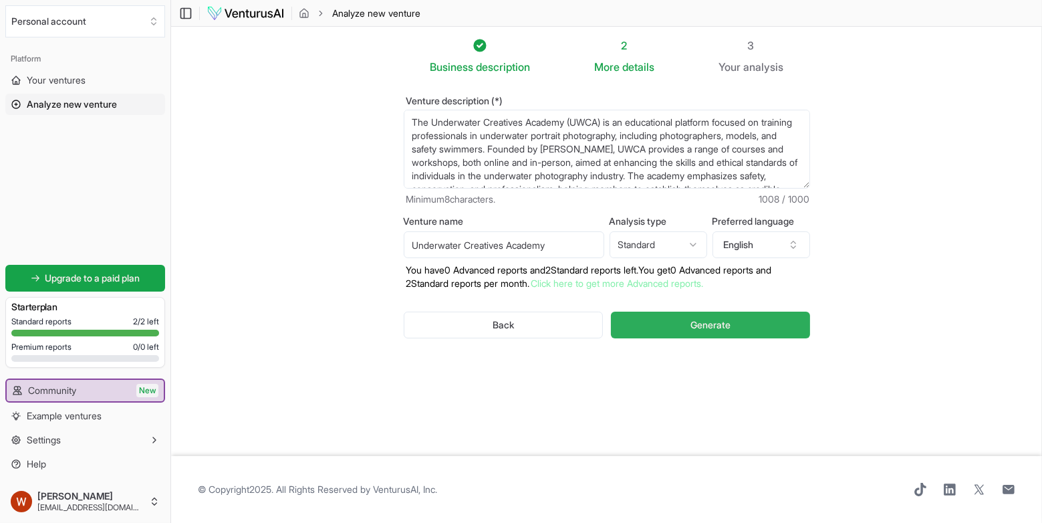
click at [731, 319] on span "Generate" at bounding box center [711, 324] width 40 height 13
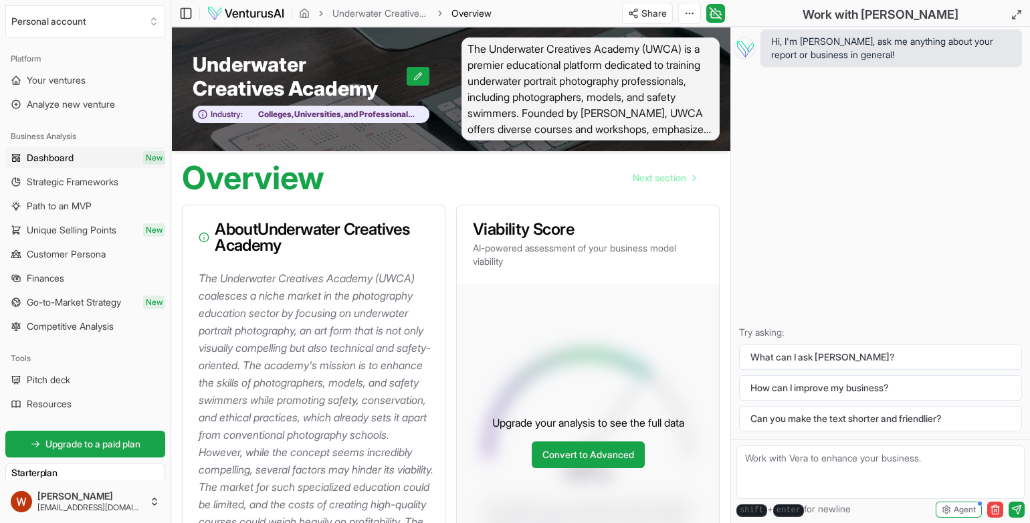
scroll to position [1, 0]
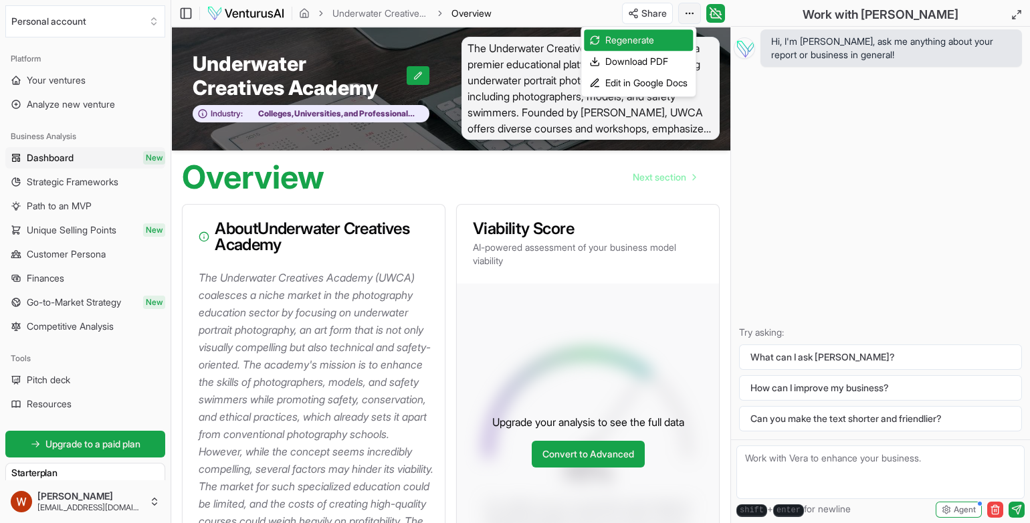
click at [697, 15] on html "Personal account Platform Your ventures Analyze new venture Business Analysis D…" at bounding box center [515, 260] width 1030 height 523
click at [420, 199] on html "Personal account Platform Your ventures Analyze new venture Business Analysis D…" at bounding box center [515, 260] width 1030 height 523
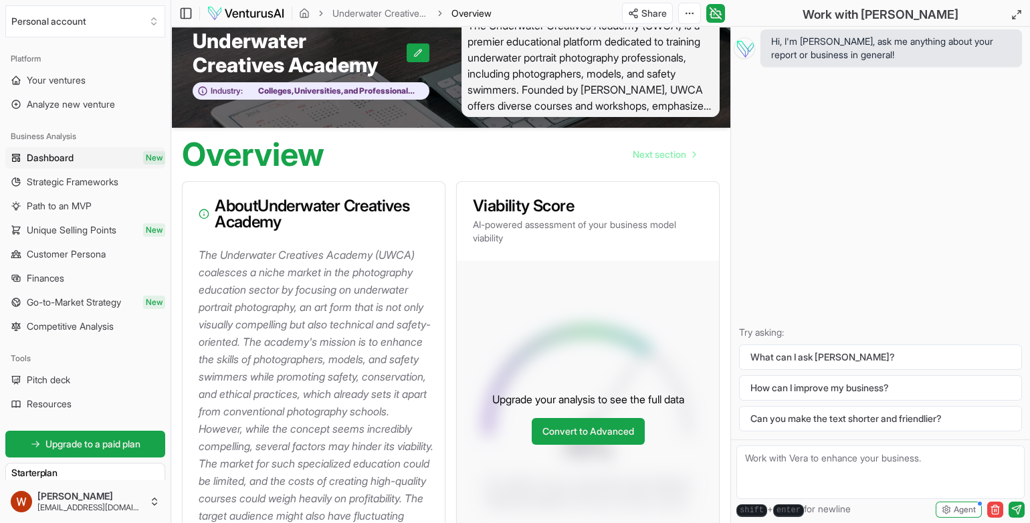
scroll to position [0, 0]
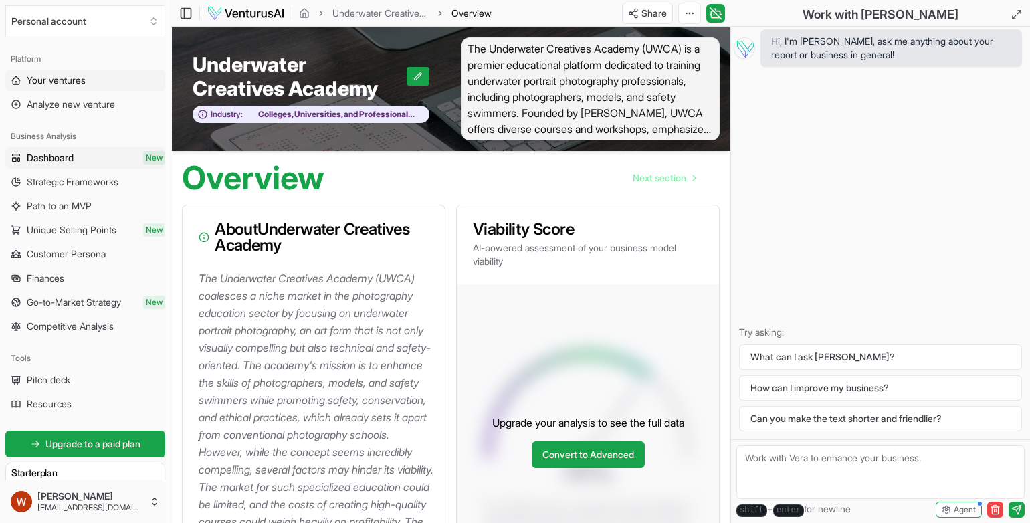
click at [64, 87] on link "Your ventures" at bounding box center [85, 80] width 160 height 21
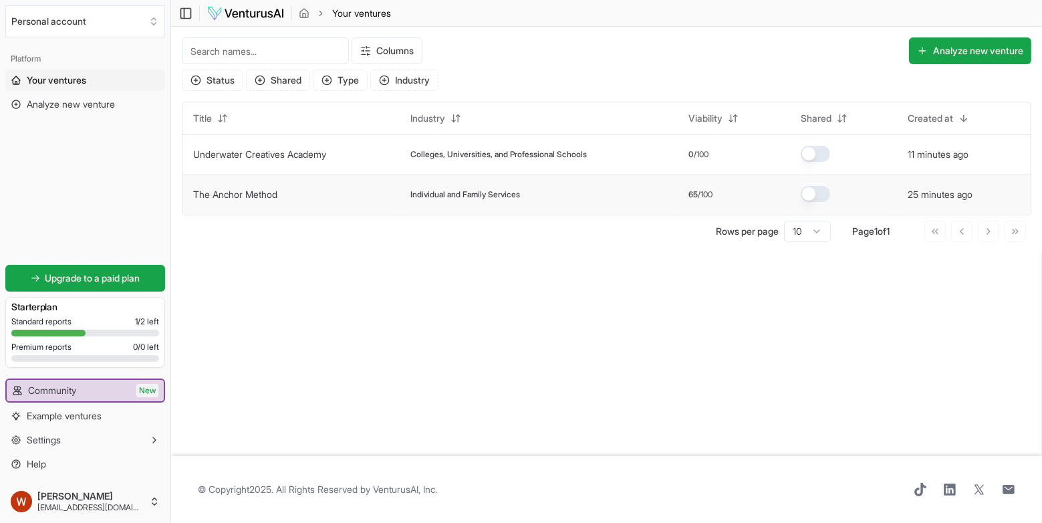
click at [247, 202] on td "The Anchor Method" at bounding box center [291, 195] width 217 height 40
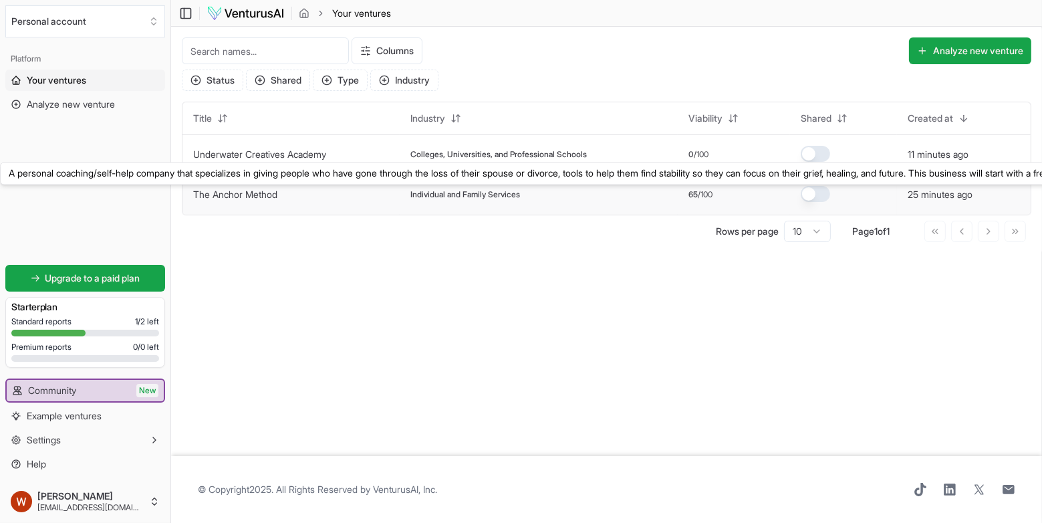
click at [257, 193] on link "The Anchor Method" at bounding box center [235, 194] width 84 height 11
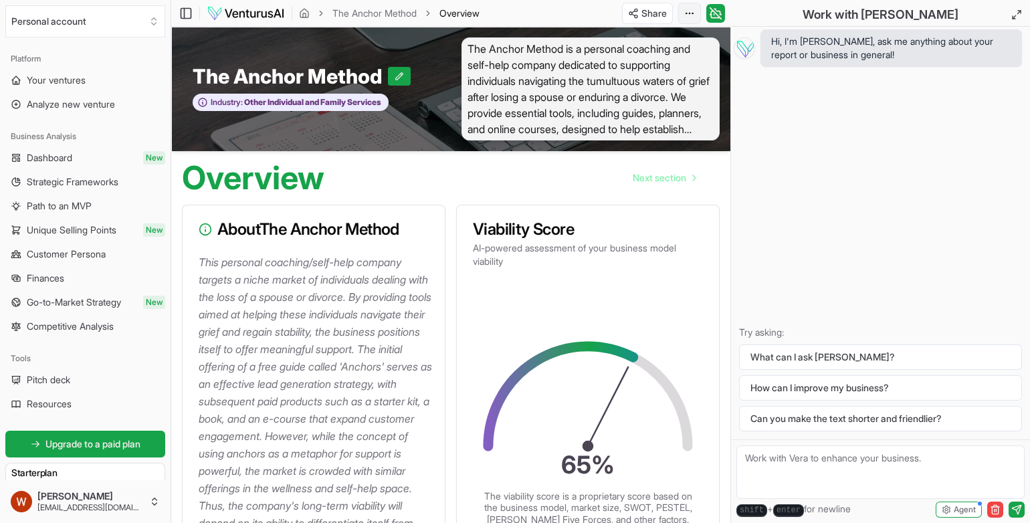
click at [689, 15] on html "Personal account Platform Your ventures Analyze new venture Business Analysis D…" at bounding box center [515, 261] width 1030 height 523
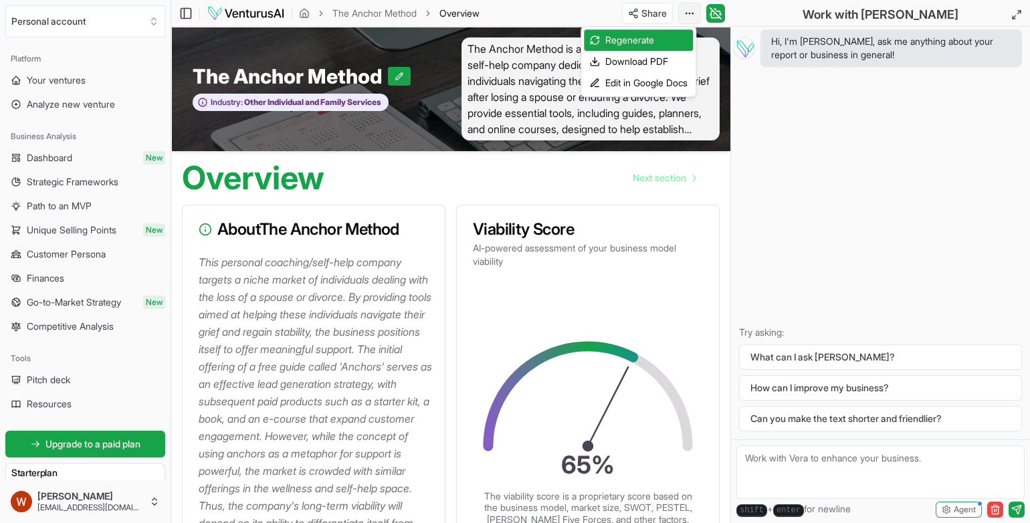
click at [689, 15] on html "Personal account Platform Your ventures Analyze new venture Business Analysis D…" at bounding box center [515, 261] width 1030 height 523
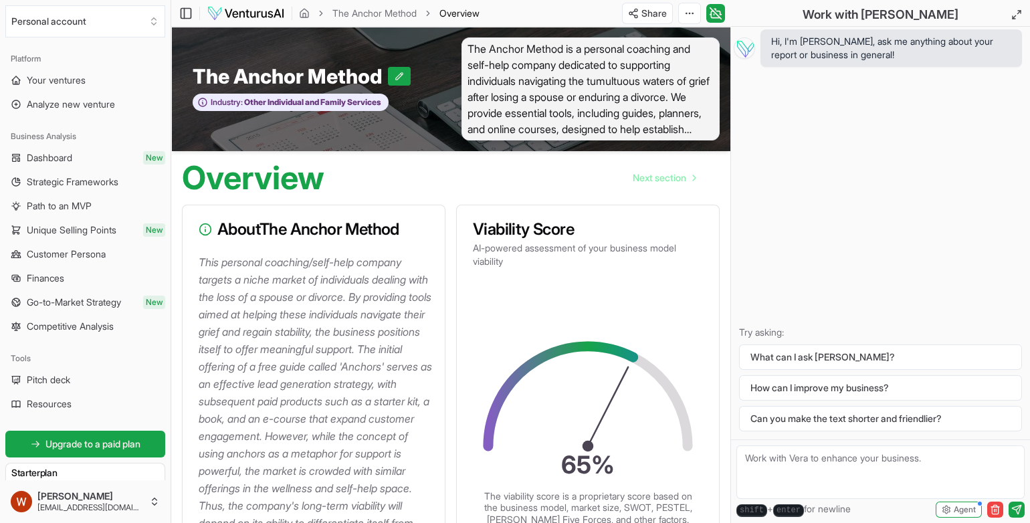
click at [388, 377] on p "This personal coaching/self-help company targets a niche market of individuals …" at bounding box center [316, 409] width 235 height 313
